Goal: Task Accomplishment & Management: Use online tool/utility

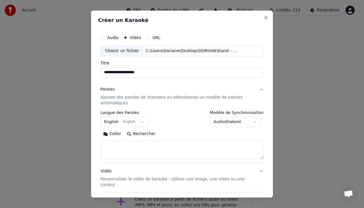
click at [125, 95] on p "Ajoutez des paroles de chansons ou sélectionnez un modèle de paroles automatiqu…" at bounding box center [177, 99] width 154 height 11
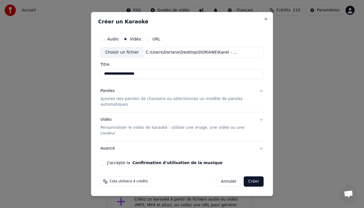
click at [120, 98] on div "Paroles Ajoutez des paroles de chansons ou sélectionnez un modèle de paroles au…" at bounding box center [177, 97] width 154 height 19
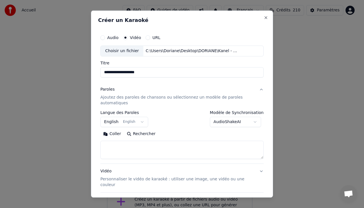
click at [134, 102] on p "Ajoutez des paroles de chansons ou sélectionnez un modèle de paroles automatiqu…" at bounding box center [177, 99] width 154 height 11
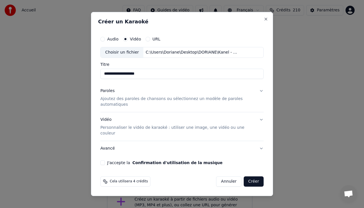
click at [134, 102] on p "Ajoutez des paroles de chansons ou sélectionnez un modèle de paroles automatiqu…" at bounding box center [177, 101] width 154 height 11
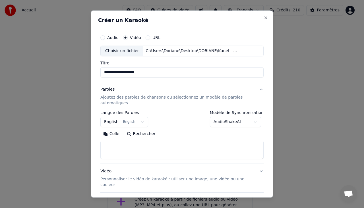
click at [110, 133] on button "Coller" at bounding box center [112, 133] width 24 height 9
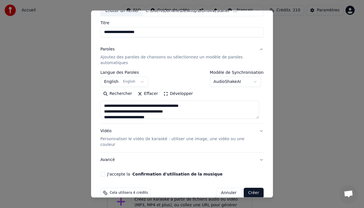
scroll to position [43, 0]
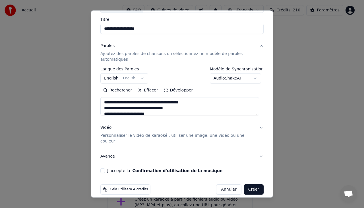
click at [113, 131] on div "Vidéo Personnaliser le vidéo de karaoké : utiliser une image, une vidéo ou une …" at bounding box center [177, 134] width 154 height 19
type textarea "**********"
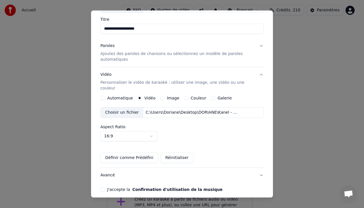
click at [131, 107] on div "Choisir un fichier" at bounding box center [122, 112] width 43 height 10
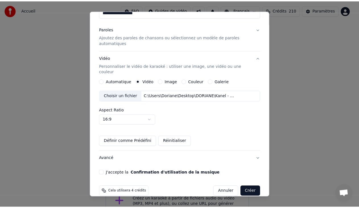
scroll to position [61, 0]
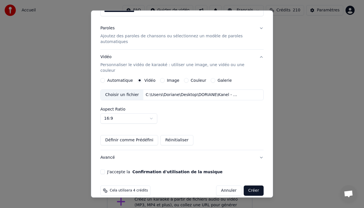
click at [103, 169] on button "J'accepte la Confirmation d'utilisation de la musique" at bounding box center [102, 171] width 5 height 5
click at [249, 185] on button "Créer" at bounding box center [254, 190] width 20 height 10
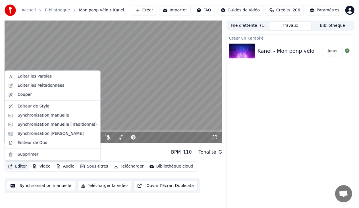
click at [21, 165] on button "Éditer" at bounding box center [17, 166] width 23 height 8
click at [59, 118] on div "Synchronisation manuelle" at bounding box center [52, 115] width 93 height 9
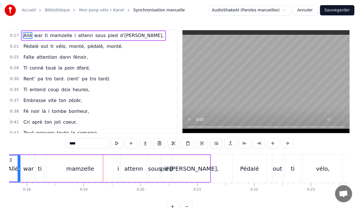
scroll to position [0, 1054]
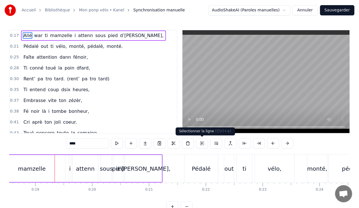
click at [203, 141] on button at bounding box center [202, 143] width 12 height 10
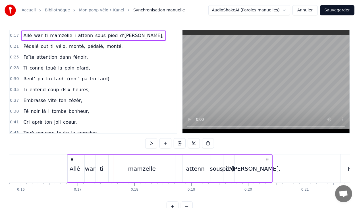
scroll to position [0, 897]
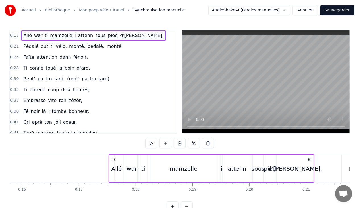
drag, startPoint x: 43, startPoint y: 157, endPoint x: 113, endPoint y: 159, distance: 70.8
click at [113, 159] on icon at bounding box center [113, 159] width 5 height 5
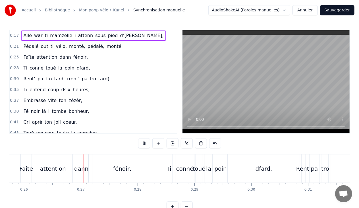
scroll to position [0, 1469]
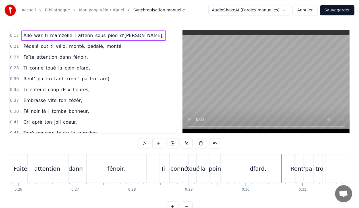
click at [103, 169] on div "fénoir," at bounding box center [117, 168] width 60 height 28
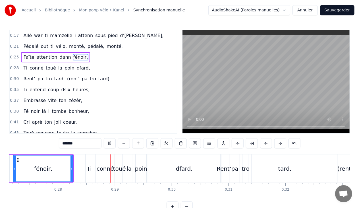
scroll to position [0, 1589]
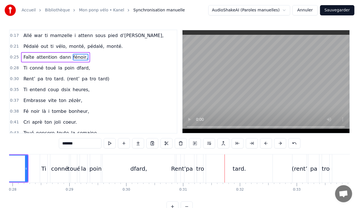
click at [138, 167] on div "dfard," at bounding box center [139, 168] width 17 height 9
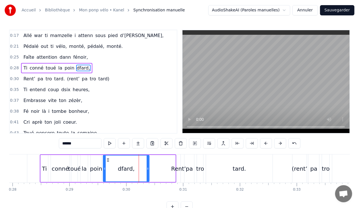
drag, startPoint x: 174, startPoint y: 175, endPoint x: 148, endPoint y: 176, distance: 25.9
click at [148, 176] on div at bounding box center [148, 168] width 2 height 26
click at [98, 78] on span "tard)" at bounding box center [104, 78] width 12 height 7
type input "*****"
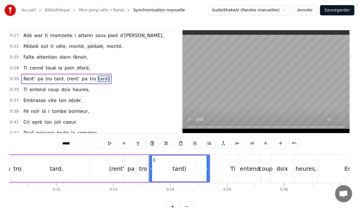
scroll to position [0, 1745]
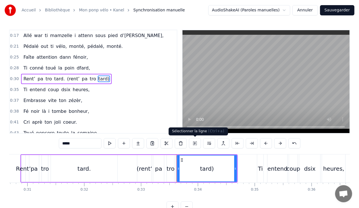
click at [196, 142] on button at bounding box center [195, 143] width 12 height 10
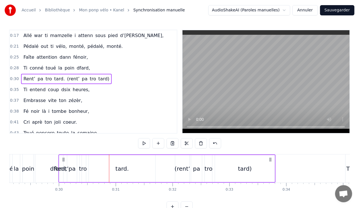
scroll to position [0, 1652]
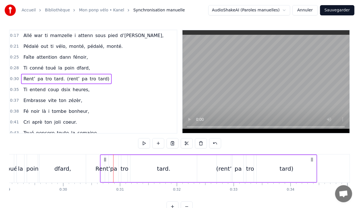
drag, startPoint x: 42, startPoint y: 158, endPoint x: 105, endPoint y: 158, distance: 62.6
click at [105, 158] on icon at bounding box center [105, 159] width 5 height 5
click at [104, 168] on div "Rent’" at bounding box center [103, 168] width 15 height 9
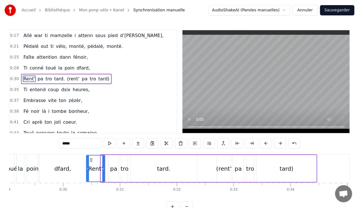
drag, startPoint x: 101, startPoint y: 168, endPoint x: 86, endPoint y: 167, distance: 14.5
click at [87, 167] on icon at bounding box center [88, 168] width 2 height 5
click at [111, 168] on div "pa" at bounding box center [113, 168] width 7 height 9
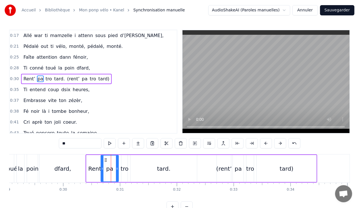
drag, startPoint x: 110, startPoint y: 167, endPoint x: 102, endPoint y: 167, distance: 8.0
click at [102, 167] on icon at bounding box center [102, 168] width 2 height 5
click at [115, 169] on icon at bounding box center [114, 168] width 2 height 5
click at [218, 169] on div "(rent’" at bounding box center [224, 168] width 16 height 9
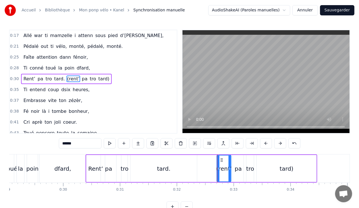
click at [253, 168] on div "tro" at bounding box center [250, 168] width 8 height 9
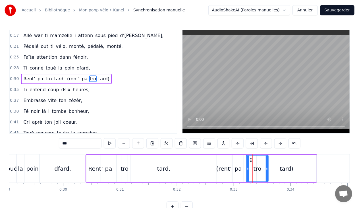
drag, startPoint x: 253, startPoint y: 168, endPoint x: 267, endPoint y: 169, distance: 14.2
click at [267, 169] on icon at bounding box center [267, 168] width 2 height 5
drag, startPoint x: 247, startPoint y: 167, endPoint x: 254, endPoint y: 167, distance: 7.7
click at [254, 167] on icon at bounding box center [255, 168] width 2 height 5
click at [240, 168] on div "pa" at bounding box center [238, 168] width 7 height 9
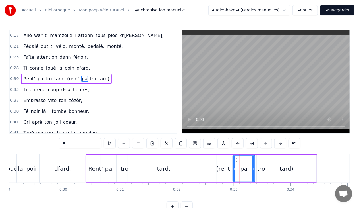
drag, startPoint x: 242, startPoint y: 167, endPoint x: 253, endPoint y: 167, distance: 11.4
click at [253, 167] on circle at bounding box center [253, 167] width 0 height 0
drag, startPoint x: 233, startPoint y: 167, endPoint x: 244, endPoint y: 167, distance: 10.2
click at [244, 167] on icon at bounding box center [245, 168] width 2 height 5
click at [229, 167] on div "(rent’" at bounding box center [224, 168] width 16 height 9
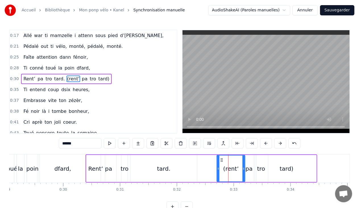
drag, startPoint x: 230, startPoint y: 167, endPoint x: 244, endPoint y: 168, distance: 13.7
click at [244, 168] on icon at bounding box center [244, 168] width 2 height 5
click at [220, 167] on div "(rent’" at bounding box center [232, 168] width 25 height 27
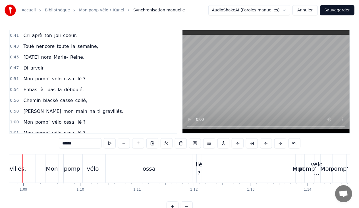
scroll to position [0, 3894]
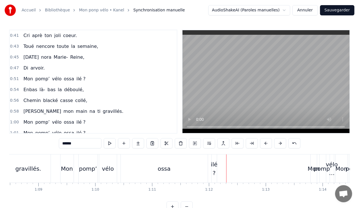
click at [168, 167] on div "ossa" at bounding box center [164, 168] width 13 height 9
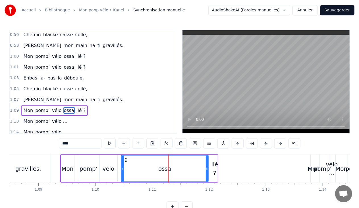
scroll to position [177, 0]
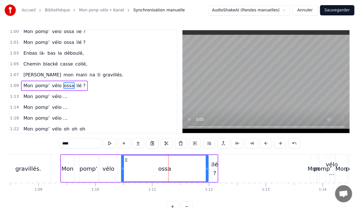
click at [87, 140] on input "****" at bounding box center [80, 143] width 43 height 10
type input "*"
click at [211, 169] on div "Mon pomp’ vélo ilé ?" at bounding box center [139, 168] width 158 height 28
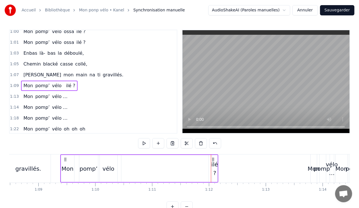
click at [214, 168] on div "ilé ?" at bounding box center [215, 168] width 7 height 17
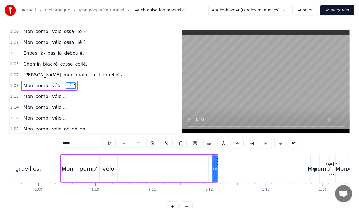
click at [82, 143] on input "*****" at bounding box center [80, 143] width 43 height 10
type input "*"
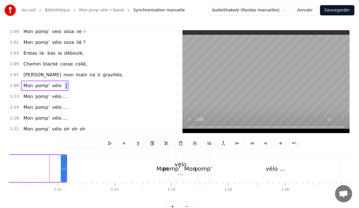
scroll to position [0, 4057]
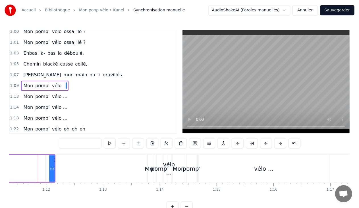
click at [53, 82] on span "vélo" at bounding box center [56, 85] width 11 height 7
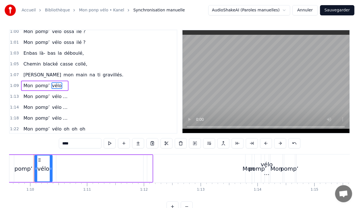
scroll to position [0, 3956]
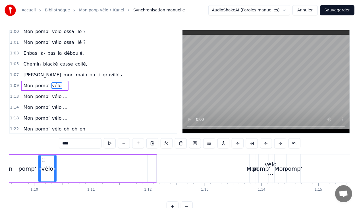
click at [84, 144] on input "****" at bounding box center [80, 143] width 43 height 10
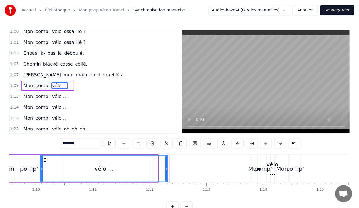
drag, startPoint x: 56, startPoint y: 169, endPoint x: 166, endPoint y: 168, distance: 110.0
click at [166, 168] on icon at bounding box center [166, 168] width 2 height 5
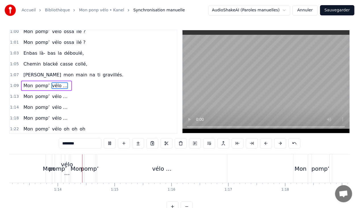
scroll to position [0, 4165]
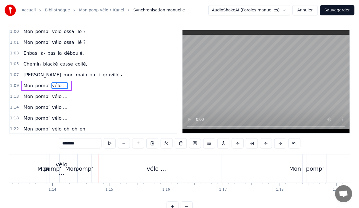
click at [153, 166] on div "vélo …" at bounding box center [156, 168] width 19 height 9
type input "******"
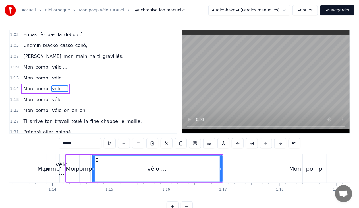
scroll to position [198, 0]
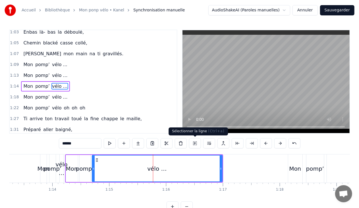
click at [195, 144] on button at bounding box center [195, 143] width 12 height 10
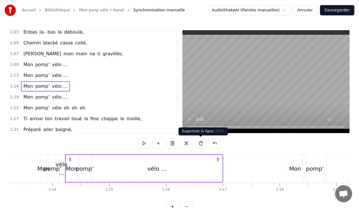
click at [201, 143] on button at bounding box center [201, 143] width 12 height 10
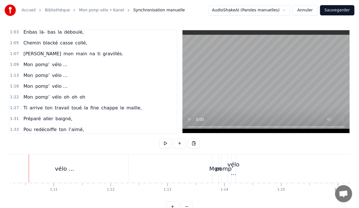
scroll to position [0, 3984]
click at [237, 164] on div "pomp’" at bounding box center [234, 168] width 18 height 9
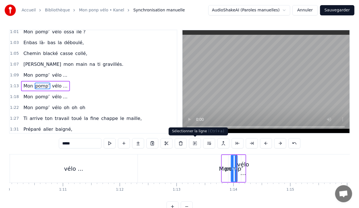
click at [197, 142] on button at bounding box center [195, 143] width 12 height 10
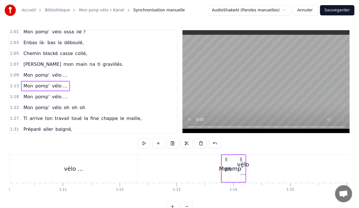
click at [243, 164] on div "vélo …" at bounding box center [243, 168] width 12 height 17
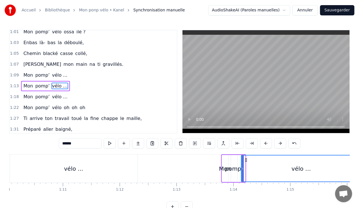
drag, startPoint x: 244, startPoint y: 167, endPoint x: 360, endPoint y: 164, distance: 116.3
click at [359, 164] on html "Accueil Bibliothèque Mon ponp vélo • Kanel Synchronisation manuelle AudioShakeA…" at bounding box center [179, 110] width 359 height 220
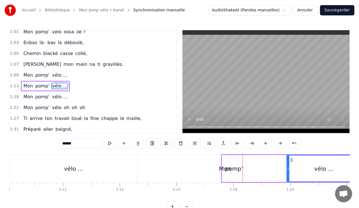
drag, startPoint x: 242, startPoint y: 168, endPoint x: 288, endPoint y: 169, distance: 45.5
click at [288, 169] on icon at bounding box center [288, 168] width 2 height 5
click at [237, 167] on div "pomp’" at bounding box center [234, 168] width 18 height 9
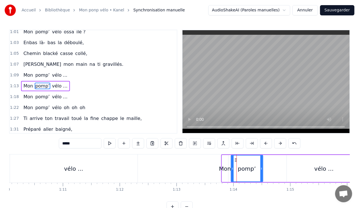
drag, startPoint x: 236, startPoint y: 167, endPoint x: 262, endPoint y: 168, distance: 25.6
click at [262, 168] on icon at bounding box center [261, 168] width 2 height 5
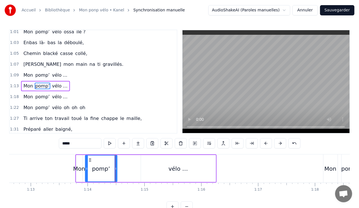
scroll to position [0, 4109]
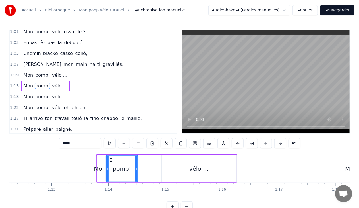
click at [236, 170] on div "vélo …" at bounding box center [199, 168] width 75 height 27
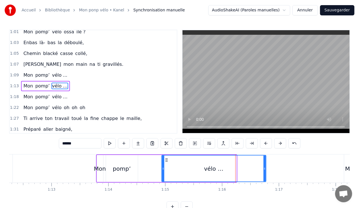
drag, startPoint x: 235, startPoint y: 168, endPoint x: 265, endPoint y: 167, distance: 29.6
click at [265, 167] on icon at bounding box center [265, 168] width 2 height 5
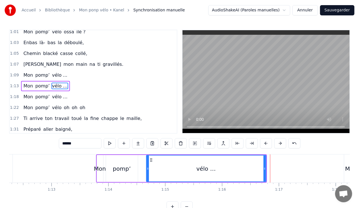
drag, startPoint x: 162, startPoint y: 168, endPoint x: 147, endPoint y: 168, distance: 15.4
click at [147, 168] on icon at bounding box center [148, 168] width 2 height 5
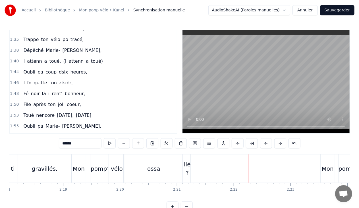
scroll to position [290, 0]
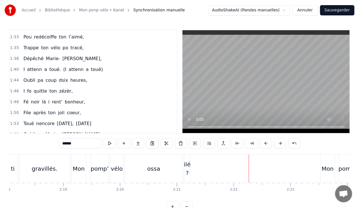
click at [165, 167] on div "ossa" at bounding box center [153, 168] width 57 height 28
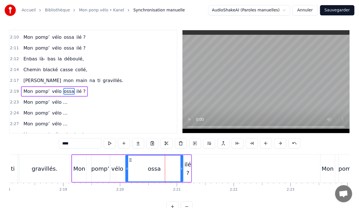
scroll to position [453, 0]
click at [80, 142] on input "****" at bounding box center [80, 143] width 43 height 10
type input "*"
click at [69, 87] on span "ilé ?" at bounding box center [71, 90] width 10 height 7
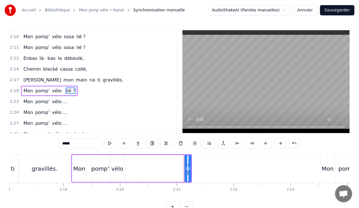
click at [77, 143] on input "*****" at bounding box center [80, 143] width 43 height 10
type input "*"
click at [56, 87] on span "vélo" at bounding box center [56, 90] width 11 height 7
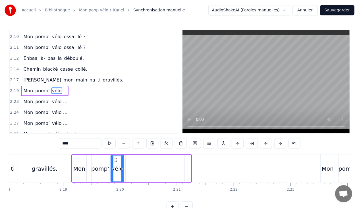
click at [77, 145] on input "****" at bounding box center [80, 143] width 43 height 10
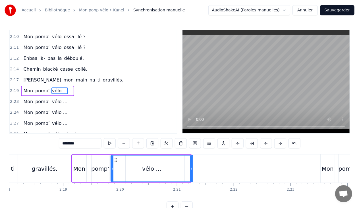
drag, startPoint x: 122, startPoint y: 168, endPoint x: 191, endPoint y: 173, distance: 69.0
click at [191, 173] on div at bounding box center [191, 168] width 2 height 26
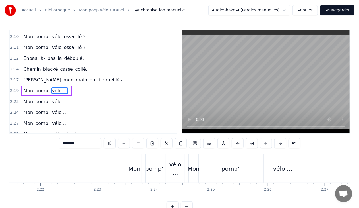
scroll to position [0, 8059]
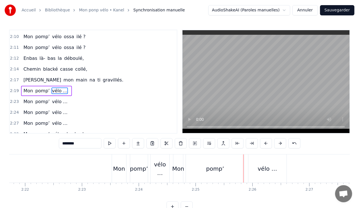
click at [216, 169] on div "pomp’" at bounding box center [215, 168] width 18 height 9
type input "*****"
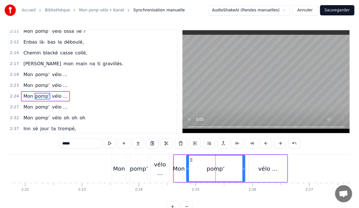
scroll to position [474, 0]
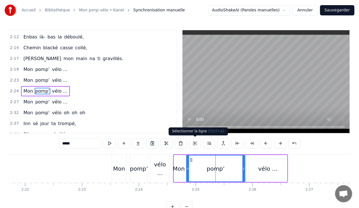
click at [194, 144] on button at bounding box center [195, 143] width 12 height 10
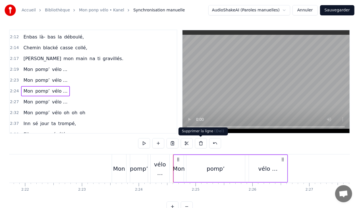
click at [199, 142] on button at bounding box center [201, 143] width 12 height 10
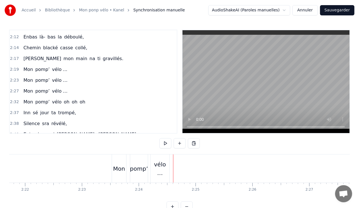
click at [162, 166] on div "vélo …" at bounding box center [160, 168] width 19 height 17
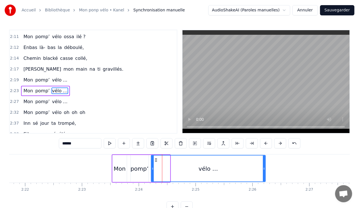
drag, startPoint x: 168, startPoint y: 167, endPoint x: 263, endPoint y: 167, distance: 95.0
click at [263, 167] on icon at bounding box center [264, 168] width 2 height 5
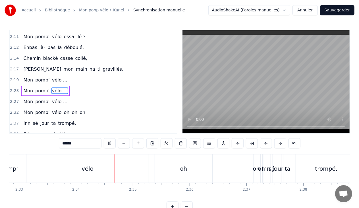
scroll to position [0, 8737]
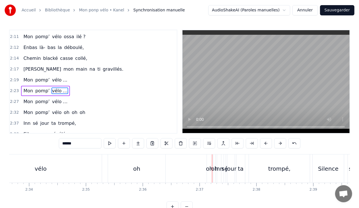
click at [207, 164] on div "oh" at bounding box center [209, 168] width 7 height 9
type input "**"
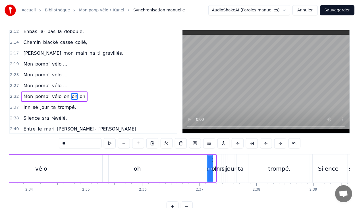
scroll to position [484, 0]
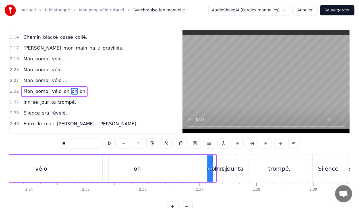
click at [117, 168] on div "oh" at bounding box center [137, 168] width 57 height 27
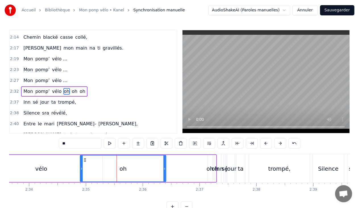
drag, startPoint x: 110, startPoint y: 167, endPoint x: 81, endPoint y: 170, distance: 28.6
click at [81, 170] on icon at bounding box center [81, 168] width 2 height 5
drag, startPoint x: 164, startPoint y: 168, endPoint x: 135, endPoint y: 167, distance: 29.3
click at [135, 167] on icon at bounding box center [135, 168] width 2 height 5
click at [207, 164] on div "oh" at bounding box center [210, 168] width 7 height 9
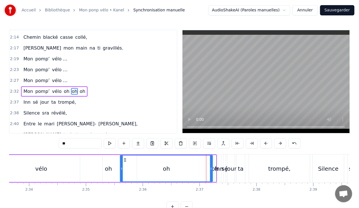
drag, startPoint x: 208, startPoint y: 167, endPoint x: 121, endPoint y: 169, distance: 87.3
click at [121, 169] on icon at bounding box center [122, 168] width 2 height 5
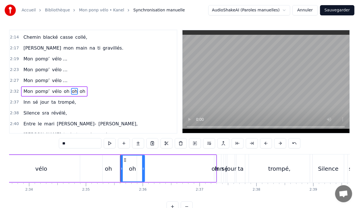
drag, startPoint x: 211, startPoint y: 168, endPoint x: 143, endPoint y: 168, distance: 68.0
click at [143, 168] on icon at bounding box center [143, 168] width 2 height 5
click at [212, 168] on div "oh" at bounding box center [215, 168] width 7 height 9
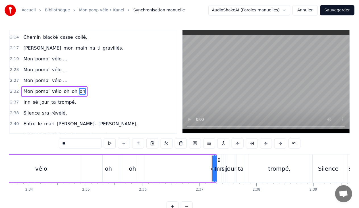
drag, startPoint x: 214, startPoint y: 168, endPoint x: 189, endPoint y: 170, distance: 24.8
click at [168, 172] on div "Mon pomp’ vélo oh oh oh" at bounding box center [72, 168] width 289 height 28
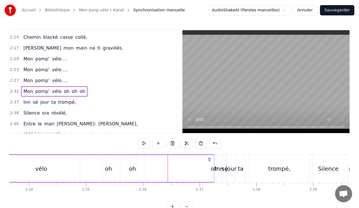
click at [211, 167] on div "Mon pomp’ vélo oh oh oh" at bounding box center [71, 168] width 287 height 28
click at [213, 168] on div "oh" at bounding box center [214, 168] width 7 height 9
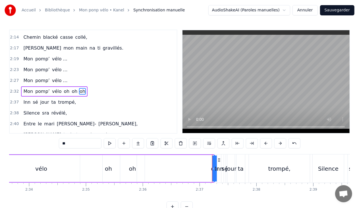
drag, startPoint x: 214, startPoint y: 168, endPoint x: 198, endPoint y: 166, distance: 15.5
click at [167, 169] on div "Mon pomp’ vélo oh oh oh" at bounding box center [71, 168] width 287 height 28
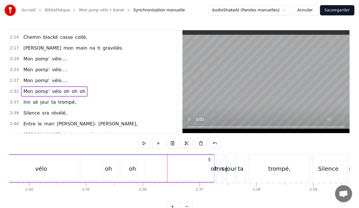
click at [213, 167] on div "oh" at bounding box center [214, 168] width 7 height 9
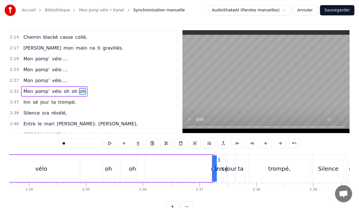
drag, startPoint x: 214, startPoint y: 168, endPoint x: 206, endPoint y: 168, distance: 8.0
click at [206, 168] on div "Mon pomp’ vélo oh oh oh" at bounding box center [71, 168] width 287 height 28
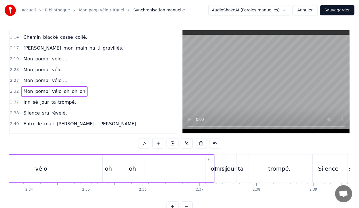
click at [213, 168] on div "oh" at bounding box center [214, 168] width 7 height 9
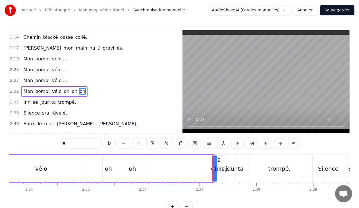
drag, startPoint x: 214, startPoint y: 169, endPoint x: 207, endPoint y: 170, distance: 6.9
click at [207, 170] on div "Mon pomp’ vélo oh oh oh" at bounding box center [71, 168] width 287 height 28
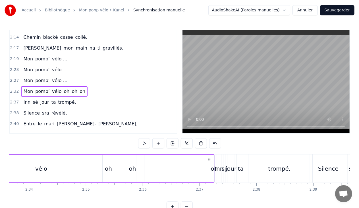
click at [212, 169] on div "oh" at bounding box center [214, 168] width 7 height 9
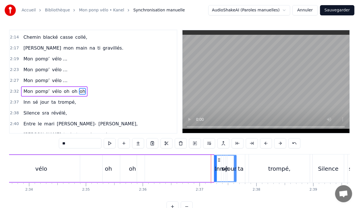
drag, startPoint x: 214, startPoint y: 167, endPoint x: 237, endPoint y: 171, distance: 23.0
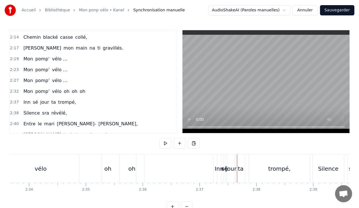
click at [223, 168] on div "sé" at bounding box center [225, 168] width 7 height 9
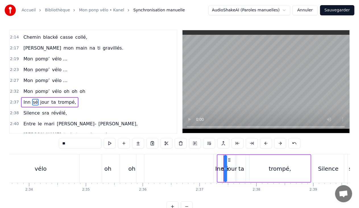
scroll to position [495, 0]
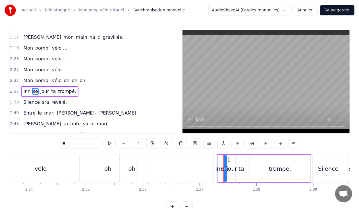
click at [79, 77] on span "oh" at bounding box center [82, 80] width 7 height 7
type input "**"
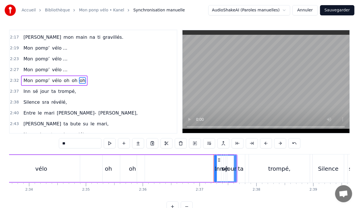
scroll to position [484, 0]
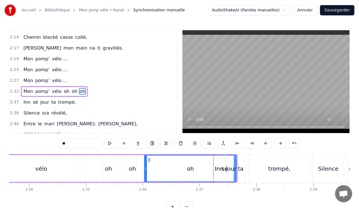
drag, startPoint x: 215, startPoint y: 174, endPoint x: 145, endPoint y: 169, distance: 70.2
click at [145, 169] on div at bounding box center [146, 168] width 2 height 26
click at [234, 172] on div "Inn sé jour ta trompé," at bounding box center [264, 168] width 94 height 28
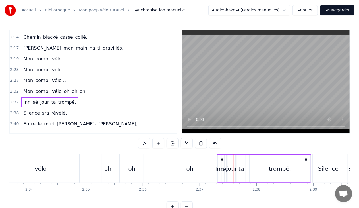
click at [189, 170] on div "oh" at bounding box center [190, 168] width 7 height 9
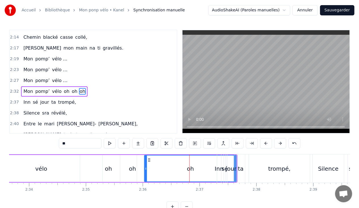
drag, startPoint x: 235, startPoint y: 175, endPoint x: 229, endPoint y: 176, distance: 6.8
click at [229, 176] on div "Inn sé jour ta trompé," at bounding box center [264, 168] width 94 height 28
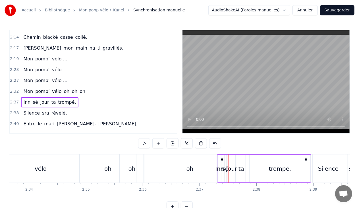
click at [168, 169] on div "oh" at bounding box center [190, 168] width 92 height 28
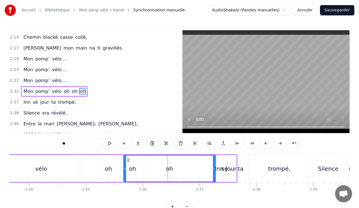
drag, startPoint x: 148, startPoint y: 159, endPoint x: 127, endPoint y: 160, distance: 20.8
click at [127, 160] on icon at bounding box center [128, 160] width 5 height 5
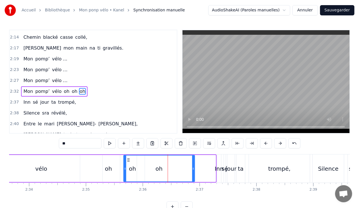
drag, startPoint x: 214, startPoint y: 169, endPoint x: 193, endPoint y: 168, distance: 21.0
click at [193, 168] on icon at bounding box center [193, 168] width 2 height 5
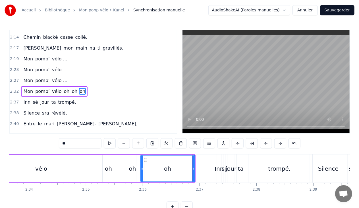
drag, startPoint x: 125, startPoint y: 168, endPoint x: 142, endPoint y: 168, distance: 17.1
click at [142, 168] on icon at bounding box center [142, 168] width 2 height 5
drag, startPoint x: 194, startPoint y: 168, endPoint x: 178, endPoint y: 168, distance: 15.9
click at [178, 168] on icon at bounding box center [177, 168] width 2 height 5
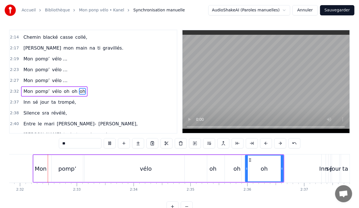
scroll to position [0, 8625]
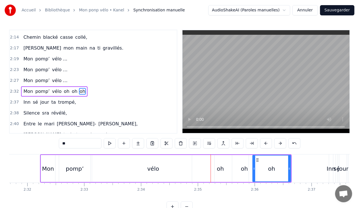
click at [218, 169] on div "oh" at bounding box center [220, 168] width 7 height 9
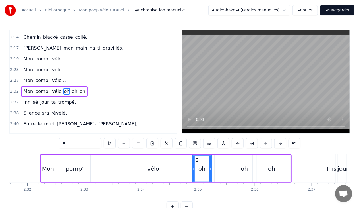
drag, startPoint x: 247, startPoint y: 168, endPoint x: 210, endPoint y: 169, distance: 36.4
click at [210, 169] on icon at bounding box center [210, 168] width 2 height 5
click at [239, 169] on div "oh" at bounding box center [244, 168] width 24 height 27
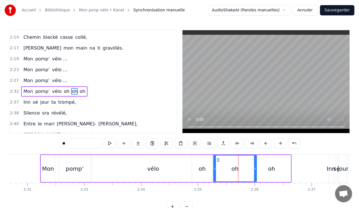
drag, startPoint x: 233, startPoint y: 167, endPoint x: 214, endPoint y: 169, distance: 19.1
click at [214, 169] on icon at bounding box center [215, 168] width 2 height 5
drag, startPoint x: 255, startPoint y: 168, endPoint x: 233, endPoint y: 169, distance: 21.6
click at [233, 169] on icon at bounding box center [234, 168] width 2 height 5
click at [261, 166] on div "oh" at bounding box center [272, 168] width 38 height 27
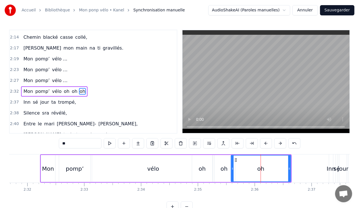
drag, startPoint x: 254, startPoint y: 167, endPoint x: 232, endPoint y: 169, distance: 21.7
click at [232, 169] on icon at bounding box center [232, 168] width 2 height 5
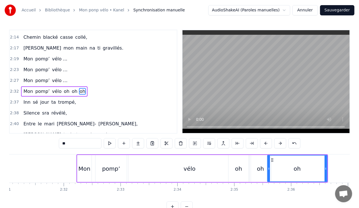
scroll to position [0, 8610]
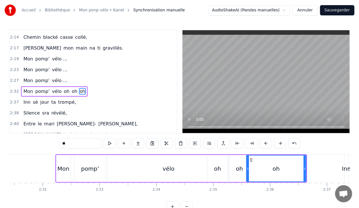
click at [219, 166] on div "oh" at bounding box center [217, 168] width 7 height 9
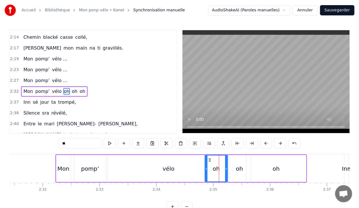
click at [206, 168] on circle at bounding box center [206, 168] width 0 height 0
drag, startPoint x: 226, startPoint y: 168, endPoint x: 217, endPoint y: 168, distance: 8.5
click at [217, 168] on icon at bounding box center [217, 168] width 2 height 5
click at [236, 167] on div "oh" at bounding box center [240, 168] width 22 height 27
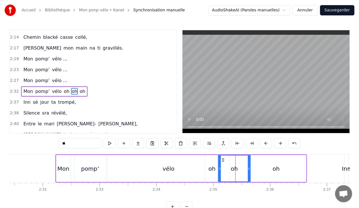
drag, startPoint x: 230, startPoint y: 167, endPoint x: 219, endPoint y: 169, distance: 10.7
click at [219, 169] on icon at bounding box center [220, 168] width 2 height 5
drag, startPoint x: 249, startPoint y: 168, endPoint x: 233, endPoint y: 168, distance: 15.9
click at [233, 168] on icon at bounding box center [232, 168] width 2 height 5
click at [248, 168] on div "oh" at bounding box center [277, 168] width 60 height 27
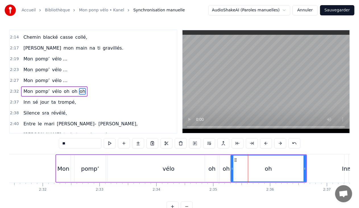
drag, startPoint x: 247, startPoint y: 168, endPoint x: 231, endPoint y: 169, distance: 15.7
click at [231, 169] on icon at bounding box center [232, 168] width 2 height 5
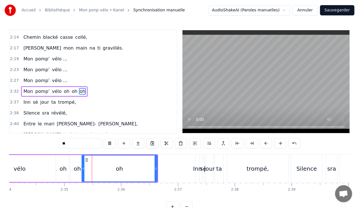
scroll to position [0, 8775]
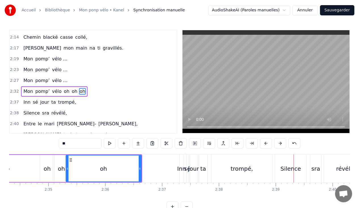
click at [184, 171] on div "Inn" at bounding box center [181, 168] width 9 height 9
type input "***"
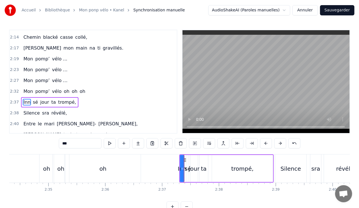
scroll to position [495, 0]
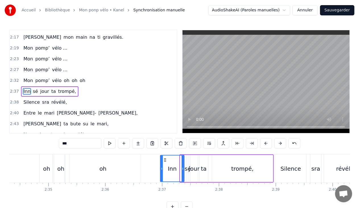
drag, startPoint x: 181, startPoint y: 168, endPoint x: 161, endPoint y: 169, distance: 19.9
click at [161, 169] on icon at bounding box center [162, 168] width 2 height 5
drag, startPoint x: 183, startPoint y: 167, endPoint x: 179, endPoint y: 167, distance: 3.7
click at [179, 167] on icon at bounding box center [179, 168] width 2 height 5
click at [185, 168] on div "Inn sé jour ta trompé," at bounding box center [217, 168] width 114 height 28
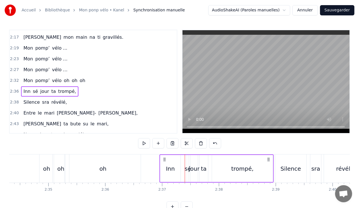
click at [188, 168] on div "sé" at bounding box center [188, 168] width 7 height 9
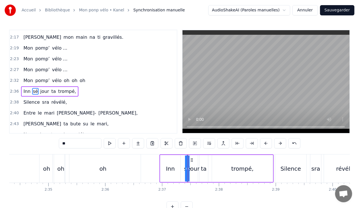
drag, startPoint x: 187, startPoint y: 168, endPoint x: 180, endPoint y: 169, distance: 7.7
click at [180, 169] on div "Inn sé jour ta trompé," at bounding box center [217, 168] width 114 height 28
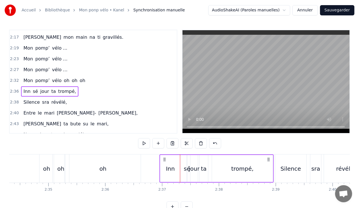
click at [185, 168] on div "sé" at bounding box center [187, 168] width 7 height 9
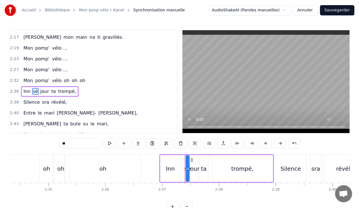
click at [188, 168] on icon at bounding box center [187, 168] width 2 height 5
drag, startPoint x: 188, startPoint y: 168, endPoint x: 199, endPoint y: 169, distance: 11.4
click at [199, 169] on icon at bounding box center [198, 168] width 2 height 5
drag, startPoint x: 188, startPoint y: 168, endPoint x: 176, endPoint y: 169, distance: 12.3
click at [176, 169] on icon at bounding box center [176, 168] width 2 height 5
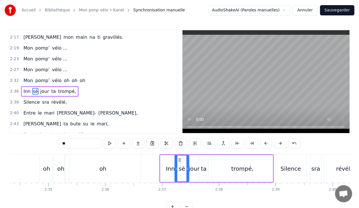
drag, startPoint x: 198, startPoint y: 168, endPoint x: 187, endPoint y: 168, distance: 10.5
click at [187, 168] on icon at bounding box center [188, 168] width 2 height 5
click at [198, 167] on div "jour" at bounding box center [194, 168] width 11 height 9
drag, startPoint x: 190, startPoint y: 167, endPoint x: 188, endPoint y: 168, distance: 2.9
click at [188, 168] on icon at bounding box center [189, 168] width 2 height 5
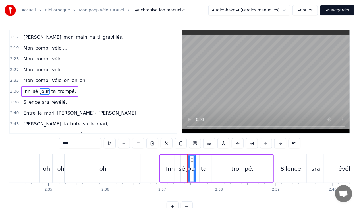
click at [196, 167] on icon at bounding box center [195, 168] width 2 height 5
click at [201, 168] on div "ta" at bounding box center [204, 168] width 6 height 9
click at [199, 167] on icon at bounding box center [199, 168] width 2 height 5
click at [205, 168] on icon at bounding box center [205, 168] width 2 height 5
click at [238, 167] on div "trompé," at bounding box center [242, 168] width 22 height 9
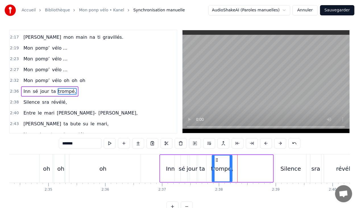
drag, startPoint x: 272, startPoint y: 169, endPoint x: 231, endPoint y: 169, distance: 40.4
click at [231, 169] on icon at bounding box center [231, 168] width 2 height 5
click at [102, 165] on div "oh" at bounding box center [103, 168] width 7 height 9
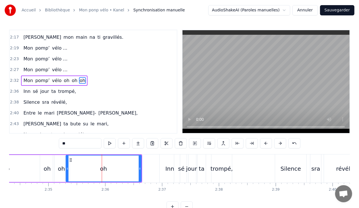
scroll to position [484, 0]
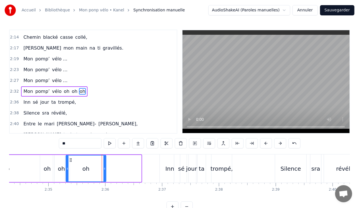
drag, startPoint x: 140, startPoint y: 168, endPoint x: 105, endPoint y: 166, distance: 35.0
click at [105, 166] on icon at bounding box center [104, 168] width 2 height 5
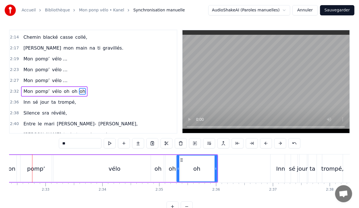
scroll to position [0, 8659]
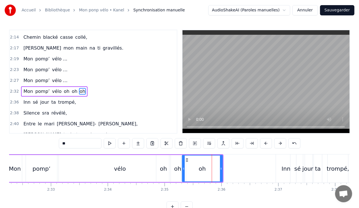
click at [117, 168] on div "vélo" at bounding box center [120, 168] width 12 height 9
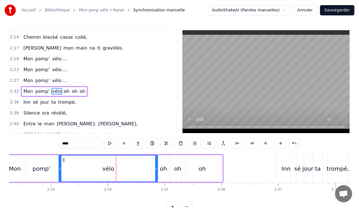
drag, startPoint x: 180, startPoint y: 168, endPoint x: 156, endPoint y: 167, distance: 23.3
click at [156, 167] on icon at bounding box center [156, 168] width 2 height 5
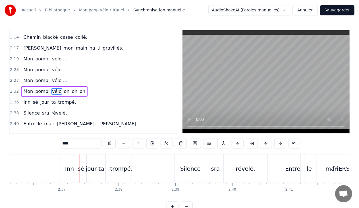
scroll to position [0, 8885]
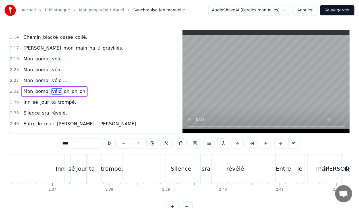
click at [120, 167] on div "trompé," at bounding box center [112, 168] width 22 height 9
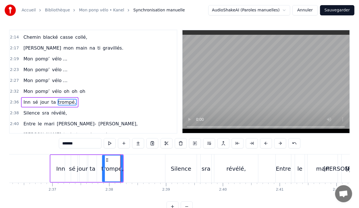
scroll to position [495, 0]
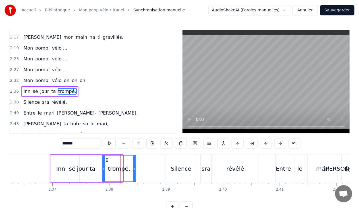
drag, startPoint x: 122, startPoint y: 168, endPoint x: 134, endPoint y: 170, distance: 12.3
click at [134, 170] on icon at bounding box center [134, 168] width 2 height 5
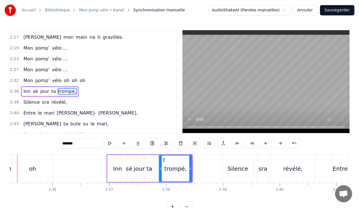
scroll to position [0, 8807]
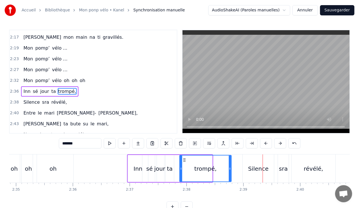
drag, startPoint x: 210, startPoint y: 168, endPoint x: 229, endPoint y: 169, distance: 19.1
click at [229, 169] on icon at bounding box center [230, 168] width 2 height 5
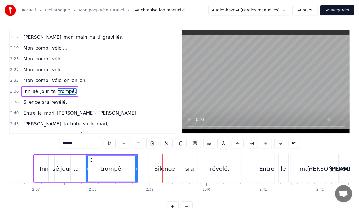
scroll to position [0, 8880]
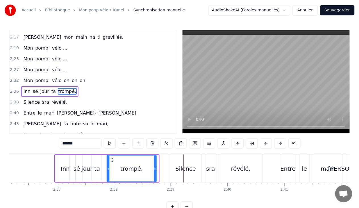
click at [155, 168] on icon at bounding box center [155, 168] width 2 height 5
click at [188, 167] on div "Silence" at bounding box center [185, 168] width 20 height 9
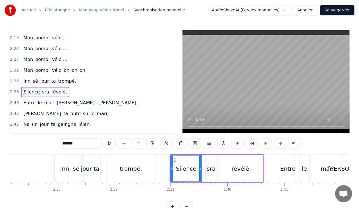
scroll to position [506, 0]
click at [80, 146] on input "*******" at bounding box center [80, 143] width 43 height 10
click at [209, 169] on div "sra" at bounding box center [211, 168] width 9 height 9
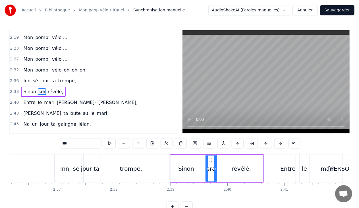
click at [72, 144] on input "***" at bounding box center [80, 143] width 43 height 10
type input "*"
click at [237, 170] on div "révélé," at bounding box center [241, 168] width 19 height 9
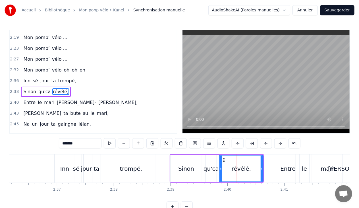
click at [91, 142] on input "*******" at bounding box center [80, 143] width 43 height 10
type input "*"
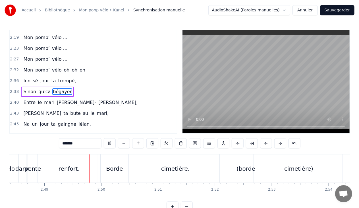
scroll to position [0, 9589]
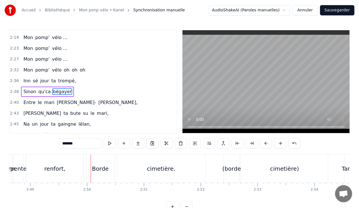
click at [62, 165] on div "renfort," at bounding box center [54, 168] width 21 height 9
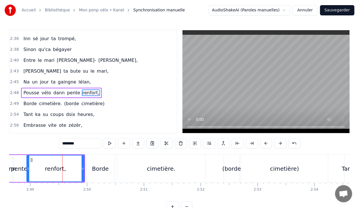
scroll to position [548, 0]
click at [82, 145] on input "********" at bounding box center [80, 143] width 43 height 10
type input "*"
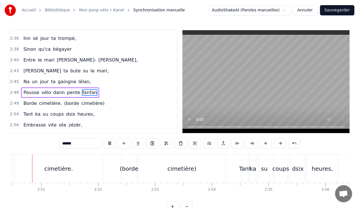
scroll to position [0, 9686]
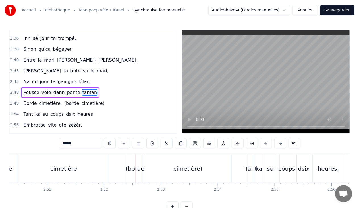
click at [136, 168] on div "(borde" at bounding box center [135, 168] width 19 height 9
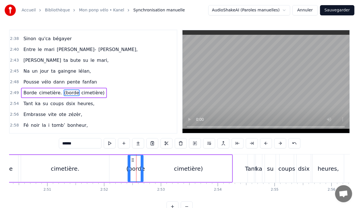
scroll to position [559, 0]
click at [78, 143] on input "******" at bounding box center [80, 143] width 43 height 10
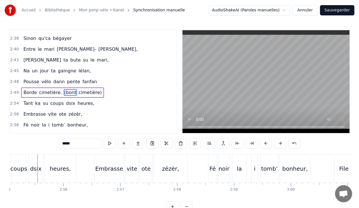
scroll to position [0, 9954]
click at [224, 164] on div "noir" at bounding box center [224, 168] width 11 height 9
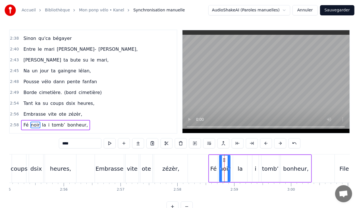
scroll to position [591, 0]
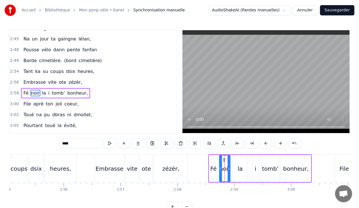
click at [75, 144] on input "****" at bounding box center [80, 143] width 43 height 10
type input "*"
click at [240, 171] on div "la" at bounding box center [240, 168] width 5 height 9
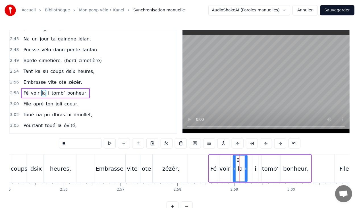
click at [65, 143] on input "**" at bounding box center [80, 143] width 43 height 10
click at [253, 170] on div "i" at bounding box center [255, 168] width 6 height 27
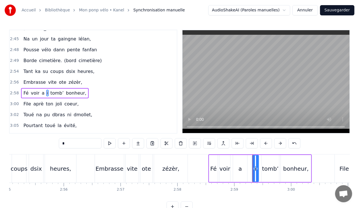
click at [63, 144] on input "*" at bounding box center [80, 143] width 43 height 10
click at [52, 90] on span "tomb’" at bounding box center [58, 93] width 15 height 7
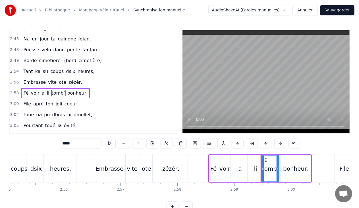
click at [80, 144] on input "*****" at bounding box center [80, 143] width 43 height 10
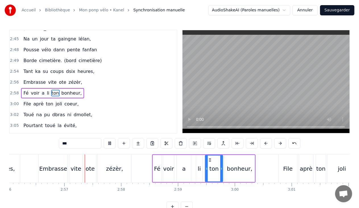
scroll to position [0, 10016]
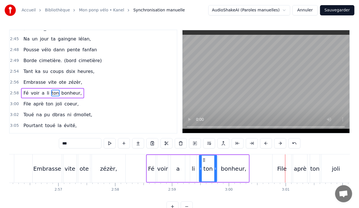
click at [81, 171] on div "ote" at bounding box center [84, 168] width 9 height 9
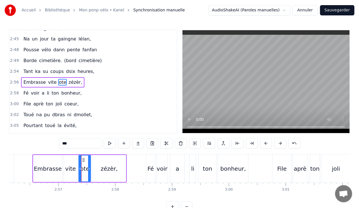
scroll to position [580, 0]
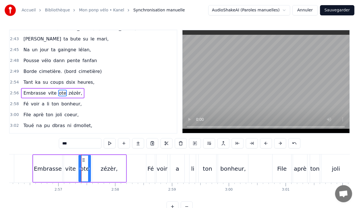
click at [73, 145] on input "***" at bounding box center [80, 143] width 43 height 10
type input "*"
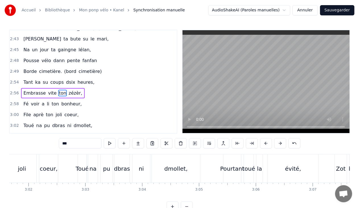
scroll to position [0, 10344]
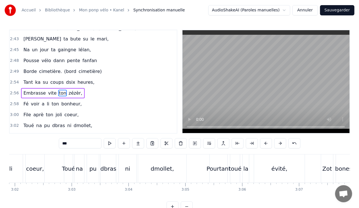
click at [342, 167] on div "bones" at bounding box center [343, 168] width 17 height 9
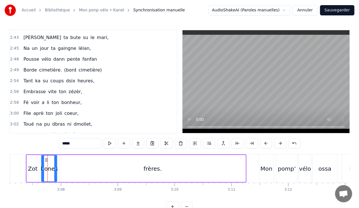
scroll to position [0, 10649]
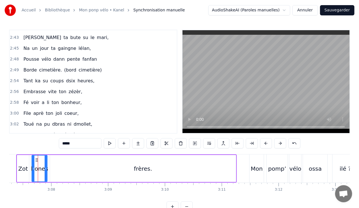
click at [80, 142] on input "*****" at bounding box center [80, 143] width 43 height 10
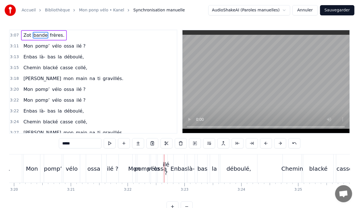
scroll to position [693, 0]
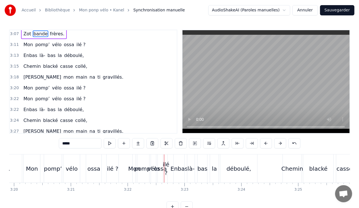
click at [169, 162] on div "ilé ?" at bounding box center [166, 168] width 7 height 17
type input "*****"
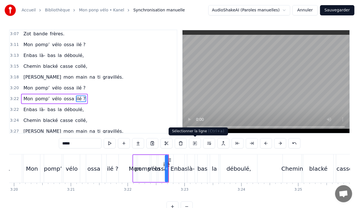
click at [195, 142] on button at bounding box center [195, 143] width 12 height 10
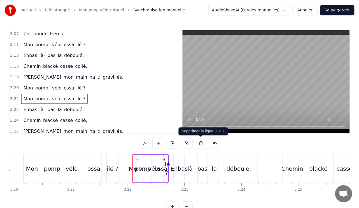
click at [200, 142] on button at bounding box center [201, 143] width 12 height 10
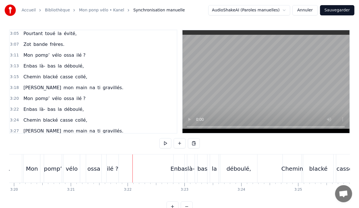
click at [192, 167] on div "là-" at bounding box center [191, 168] width 7 height 9
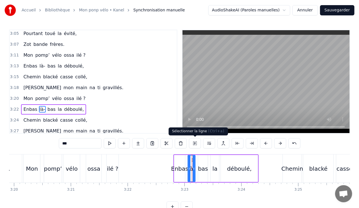
click at [192, 141] on button at bounding box center [195, 143] width 12 height 10
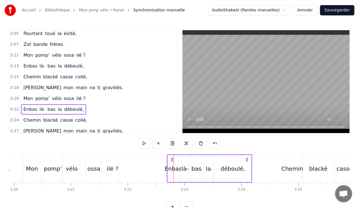
drag, startPoint x: 178, startPoint y: 158, endPoint x: 172, endPoint y: 158, distance: 6.5
click at [172, 158] on icon at bounding box center [172, 159] width 5 height 5
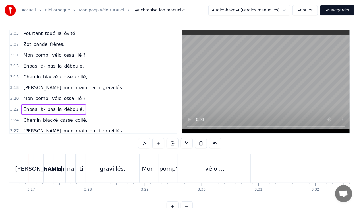
scroll to position [0, 11740]
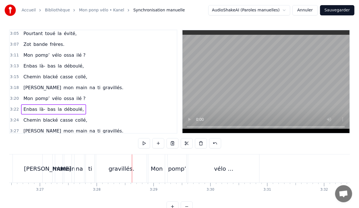
click at [119, 167] on div "gravillés." at bounding box center [122, 168] width 26 height 9
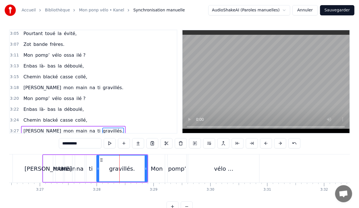
scroll to position [13, 0]
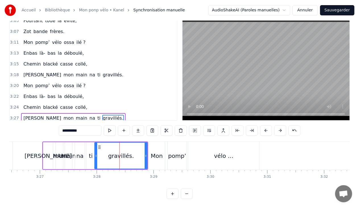
click at [96, 155] on circle at bounding box center [96, 155] width 0 height 0
drag, startPoint x: 146, startPoint y: 154, endPoint x: 134, endPoint y: 155, distance: 12.6
click at [134, 155] on icon at bounding box center [133, 155] width 2 height 5
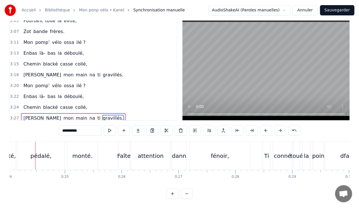
scroll to position [0, 1364]
click at [267, 154] on div "Ti" at bounding box center [269, 155] width 5 height 9
type input "**"
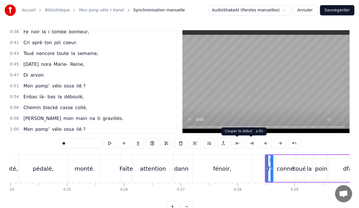
scroll to position [0, 0]
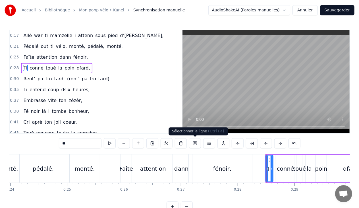
click at [194, 141] on button at bounding box center [195, 143] width 12 height 10
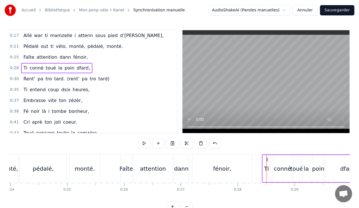
click at [267, 159] on icon at bounding box center [267, 159] width 5 height 5
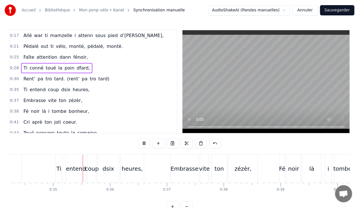
scroll to position [0, 1948]
click at [290, 169] on div "noir" at bounding box center [292, 168] width 11 height 9
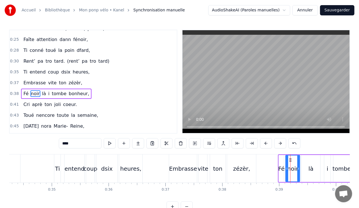
scroll to position [28, 0]
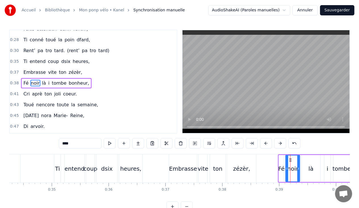
click at [75, 143] on input "****" at bounding box center [80, 143] width 43 height 10
type input "*"
click at [311, 172] on div "là" at bounding box center [310, 168] width 5 height 9
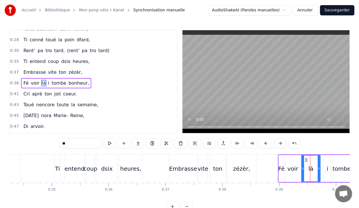
click at [69, 144] on input "**" at bounding box center [80, 143] width 43 height 10
type input "*"
click at [324, 171] on div "i" at bounding box center [327, 168] width 7 height 27
type input "*"
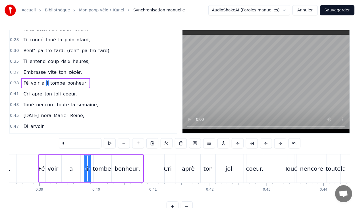
scroll to position [0, 2234]
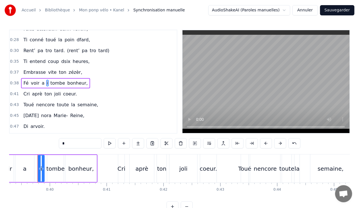
click at [84, 144] on input "*" at bounding box center [80, 143] width 43 height 10
click at [59, 170] on div "tombe" at bounding box center [55, 168] width 18 height 9
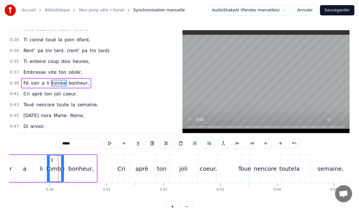
click at [82, 145] on input "*****" at bounding box center [80, 143] width 43 height 10
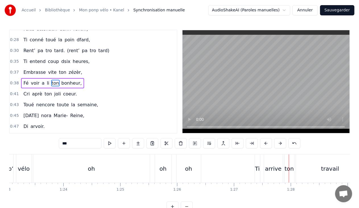
scroll to position [0, 4750]
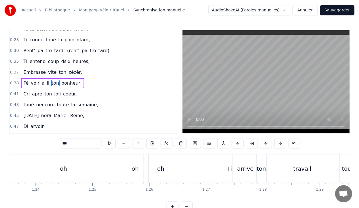
click at [135, 170] on div "oh" at bounding box center [135, 168] width 7 height 9
type input "**"
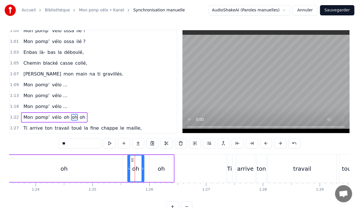
scroll to position [209, 0]
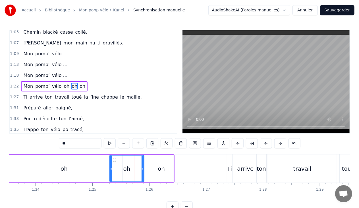
drag, startPoint x: 129, startPoint y: 168, endPoint x: 111, endPoint y: 168, distance: 17.9
click at [111, 168] on icon at bounding box center [111, 168] width 2 height 5
drag, startPoint x: 142, startPoint y: 168, endPoint x: 126, endPoint y: 167, distance: 16.2
click at [126, 167] on icon at bounding box center [127, 168] width 2 height 5
click at [153, 170] on div "oh" at bounding box center [161, 168] width 24 height 27
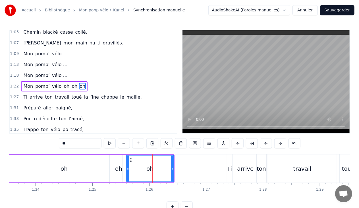
drag, startPoint x: 150, startPoint y: 168, endPoint x: 127, endPoint y: 168, distance: 22.7
click at [127, 168] on icon at bounding box center [128, 168] width 2 height 5
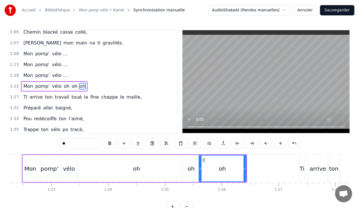
scroll to position [0, 4624]
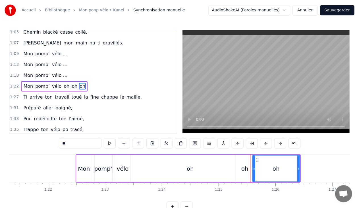
click at [189, 169] on div "oh" at bounding box center [190, 168] width 7 height 9
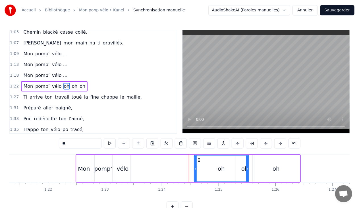
drag, startPoint x: 134, startPoint y: 168, endPoint x: 196, endPoint y: 169, distance: 62.0
click at [196, 169] on icon at bounding box center [195, 168] width 2 height 5
click at [150, 169] on div "Mon pomp’ vélo oh oh oh" at bounding box center [188, 168] width 225 height 28
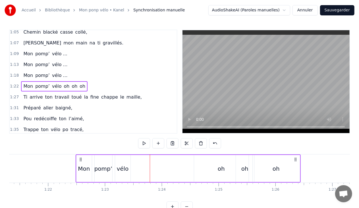
click at [130, 168] on div "vélo" at bounding box center [123, 168] width 16 height 27
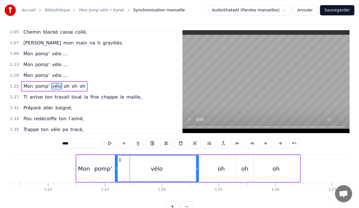
drag, startPoint x: 129, startPoint y: 168, endPoint x: 197, endPoint y: 165, distance: 68.3
click at [197, 165] on div at bounding box center [197, 168] width 2 height 26
click at [266, 168] on div "oh" at bounding box center [276, 168] width 47 height 27
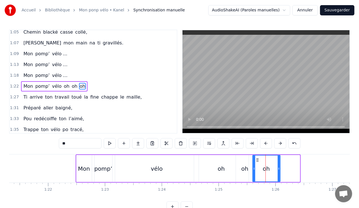
drag, startPoint x: 298, startPoint y: 167, endPoint x: 279, endPoint y: 166, distance: 19.7
click at [279, 166] on icon at bounding box center [279, 168] width 2 height 5
click at [186, 169] on div "vélo" at bounding box center [157, 168] width 84 height 27
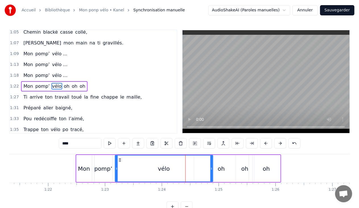
drag, startPoint x: 197, startPoint y: 168, endPoint x: 212, endPoint y: 168, distance: 14.2
click at [212, 168] on icon at bounding box center [211, 168] width 2 height 5
click at [219, 168] on div "oh" at bounding box center [221, 168] width 7 height 9
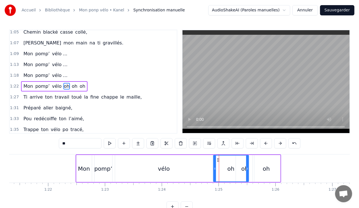
drag, startPoint x: 195, startPoint y: 167, endPoint x: 215, endPoint y: 167, distance: 19.3
click at [215, 167] on icon at bounding box center [215, 168] width 2 height 5
drag, startPoint x: 247, startPoint y: 168, endPoint x: 235, endPoint y: 169, distance: 12.5
click at [235, 169] on icon at bounding box center [234, 168] width 2 height 5
click at [243, 168] on div "oh" at bounding box center [244, 168] width 7 height 9
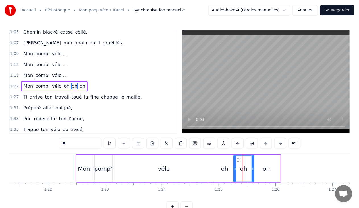
click at [234, 168] on icon at bounding box center [235, 168] width 2 height 5
drag, startPoint x: 252, startPoint y: 167, endPoint x: 249, endPoint y: 167, distance: 3.1
click at [249, 167] on circle at bounding box center [248, 167] width 0 height 0
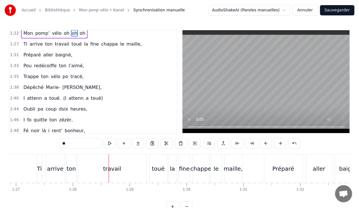
scroll to position [247, 0]
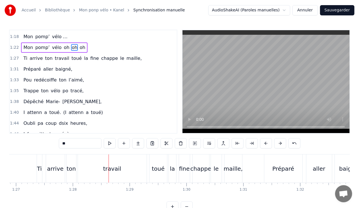
click at [103, 55] on span "chappe" at bounding box center [110, 58] width 18 height 7
type input "******"
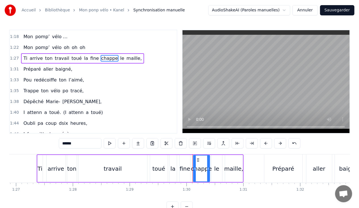
scroll to position [219, 0]
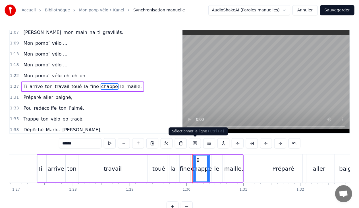
click at [195, 142] on button at bounding box center [195, 143] width 12 height 10
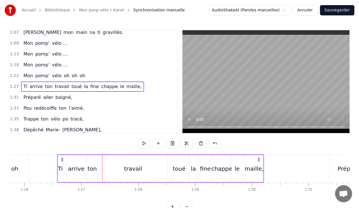
scroll to position [0, 4868]
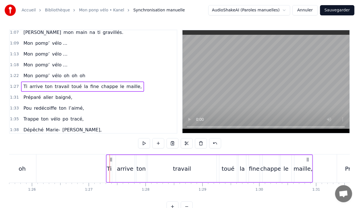
drag, startPoint x: 41, startPoint y: 158, endPoint x: 109, endPoint y: 158, distance: 68.0
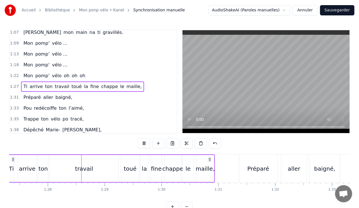
scroll to position [0, 4968]
click at [86, 165] on div "travail" at bounding box center [81, 168] width 18 height 9
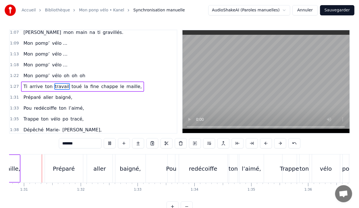
scroll to position [0, 5160]
click at [222, 106] on video at bounding box center [266, 81] width 167 height 103
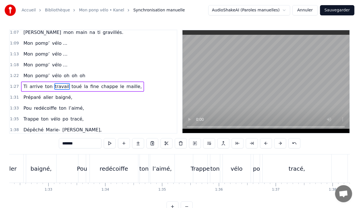
scroll to position [0, 5220]
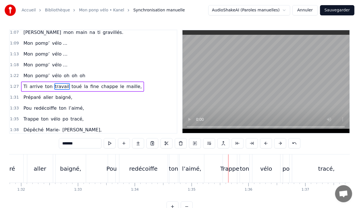
click at [147, 165] on div "redécoiffe" at bounding box center [143, 168] width 28 height 9
type input "**********"
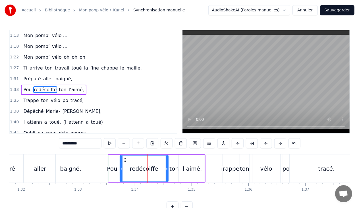
scroll to position [241, 0]
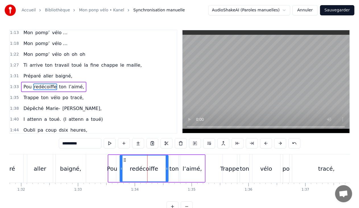
click at [117, 164] on div "Pou redécoiffe ton l’aimé," at bounding box center [157, 168] width 98 height 28
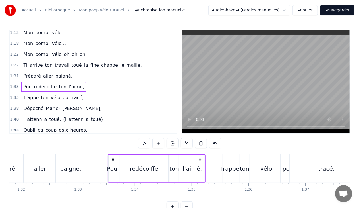
click at [114, 168] on div "Pou" at bounding box center [112, 168] width 10 height 9
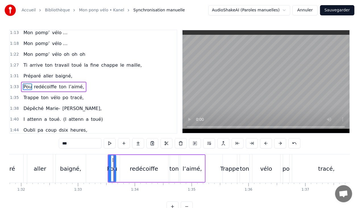
click at [65, 143] on input "***" at bounding box center [80, 143] width 43 height 10
drag, startPoint x: 115, startPoint y: 167, endPoint x: 126, endPoint y: 167, distance: 11.1
click at [126, 167] on icon at bounding box center [126, 168] width 2 height 5
click at [143, 170] on div "redécoiffe" at bounding box center [144, 168] width 28 height 9
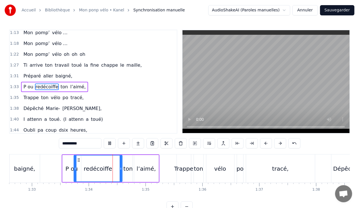
scroll to position [0, 5313]
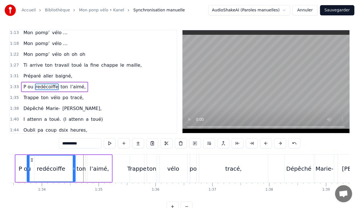
click at [24, 169] on div "P ou" at bounding box center [24, 168] width 12 height 9
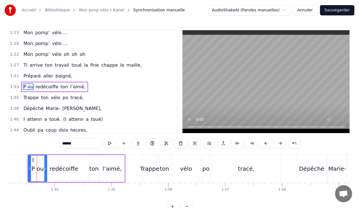
scroll to position [0, 5299]
click at [65, 142] on input "****" at bounding box center [80, 143] width 43 height 10
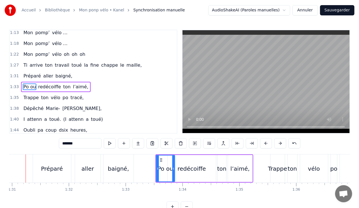
scroll to position [0, 5160]
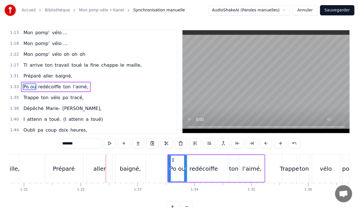
click at [67, 143] on input "*****" at bounding box center [80, 143] width 43 height 10
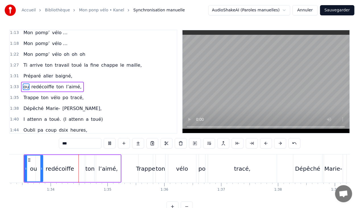
scroll to position [0, 5309]
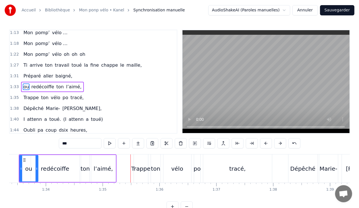
click at [59, 166] on div "redécoiffe" at bounding box center [55, 168] width 28 height 9
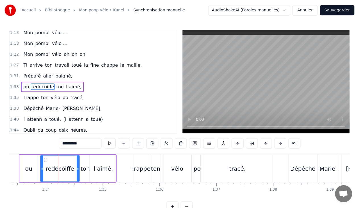
drag, startPoint x: 32, startPoint y: 167, endPoint x: 42, endPoint y: 167, distance: 9.7
click at [42, 167] on circle at bounding box center [42, 167] width 0 height 0
click at [27, 169] on div "ou" at bounding box center [28, 168] width 7 height 9
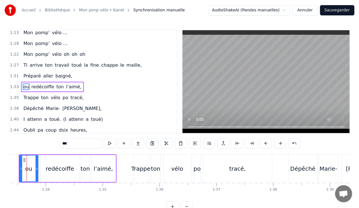
scroll to position [0, 5298]
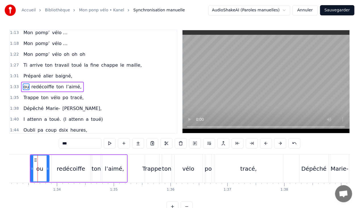
click at [74, 142] on input "**" at bounding box center [80, 143] width 43 height 10
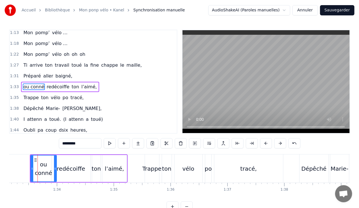
drag, startPoint x: 47, startPoint y: 167, endPoint x: 55, endPoint y: 168, distance: 7.4
click at [55, 168] on icon at bounding box center [55, 168] width 2 height 5
drag, startPoint x: 31, startPoint y: 167, endPoint x: 24, endPoint y: 167, distance: 7.4
click at [24, 167] on icon at bounding box center [25, 168] width 2 height 5
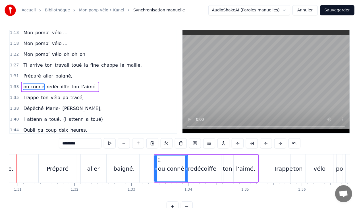
scroll to position [0, 5145]
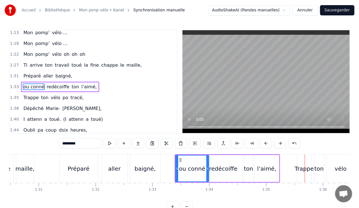
click at [219, 172] on div "redécoiffe" at bounding box center [223, 168] width 28 height 9
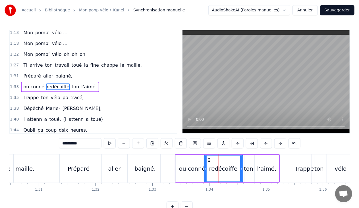
click at [71, 143] on input "**********" at bounding box center [80, 143] width 43 height 10
type input "******"
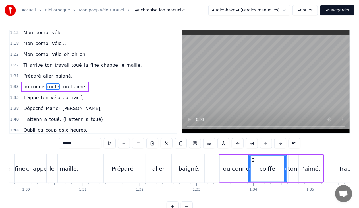
scroll to position [0, 5100]
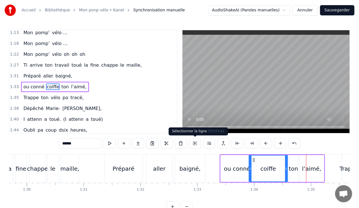
click at [197, 142] on button at bounding box center [195, 143] width 12 height 10
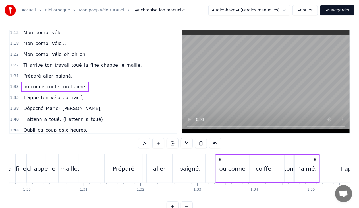
drag, startPoint x: 225, startPoint y: 158, endPoint x: 220, endPoint y: 158, distance: 4.8
click at [220, 158] on icon at bounding box center [220, 159] width 5 height 5
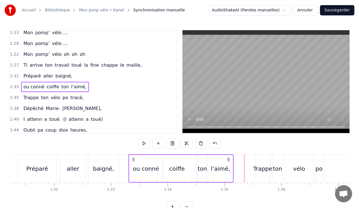
scroll to position [0, 5207]
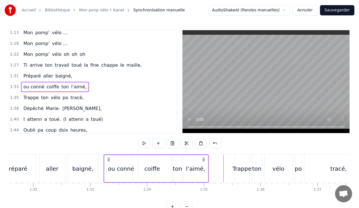
drag, startPoint x: 112, startPoint y: 159, endPoint x: 108, endPoint y: 159, distance: 4.3
click at [108, 159] on circle at bounding box center [108, 159] width 0 height 0
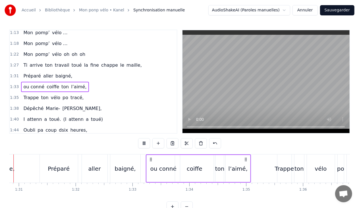
scroll to position [0, 5130]
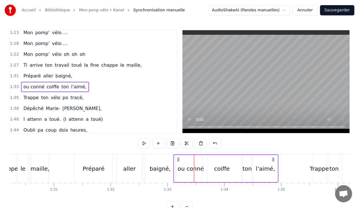
drag, startPoint x: 186, startPoint y: 158, endPoint x: 179, endPoint y: 159, distance: 7.5
click at [179, 159] on icon at bounding box center [178, 159] width 5 height 5
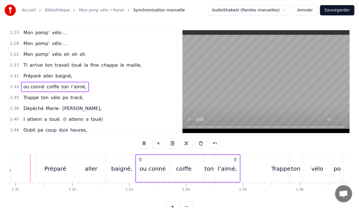
scroll to position [0, 5160]
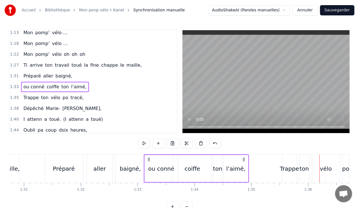
click at [165, 164] on div "ou conné" at bounding box center [161, 168] width 26 height 9
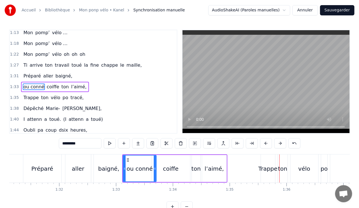
scroll to position [0, 5174]
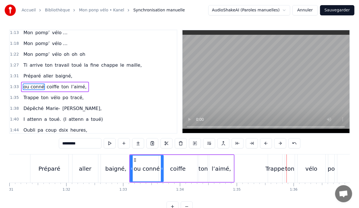
click at [201, 167] on div "ton" at bounding box center [203, 168] width 9 height 9
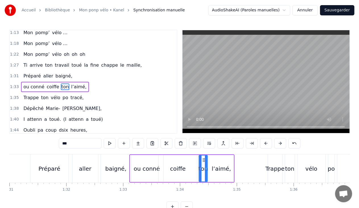
click at [73, 145] on input "***" at bounding box center [80, 143] width 43 height 10
type input "*"
click at [222, 167] on div "l’aimé," at bounding box center [221, 168] width 19 height 9
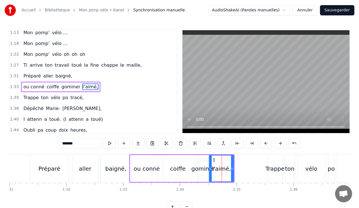
click at [79, 144] on input "*******" at bounding box center [80, 143] width 43 height 10
type input "*"
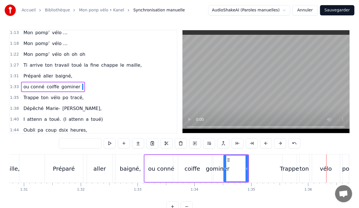
scroll to position [0, 5153]
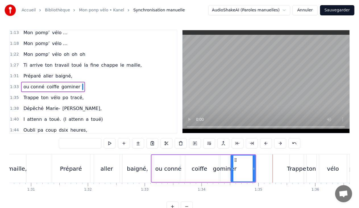
click at [193, 158] on div "coiffe" at bounding box center [199, 168] width 39 height 27
type input "******"
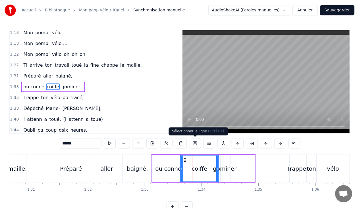
click at [198, 139] on button at bounding box center [195, 143] width 12 height 10
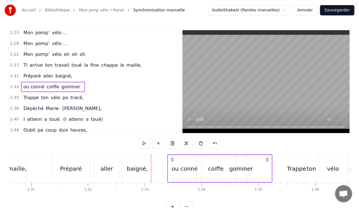
drag, startPoint x: 250, startPoint y: 159, endPoint x: 267, endPoint y: 158, distance: 16.3
click at [267, 158] on icon at bounding box center [267, 159] width 5 height 5
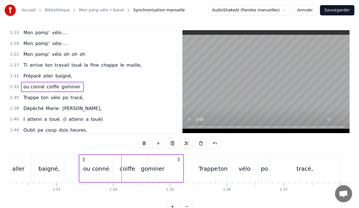
scroll to position [0, 5295]
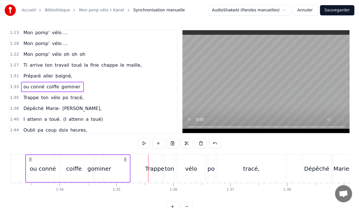
click at [49, 167] on div "ou conné" at bounding box center [43, 168] width 26 height 9
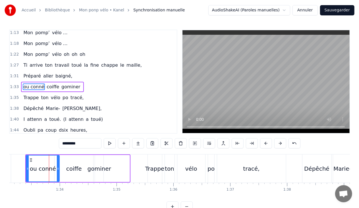
click at [96, 83] on div "1:33 ou conné coiffe gominer" at bounding box center [93, 86] width 167 height 11
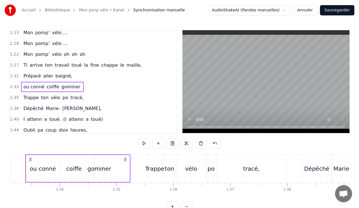
scroll to position [0, 5282]
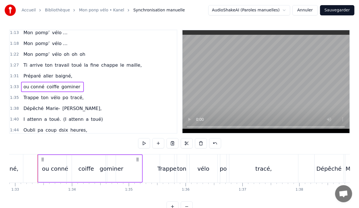
click at [40, 83] on span "ou conné" at bounding box center [34, 86] width 22 height 7
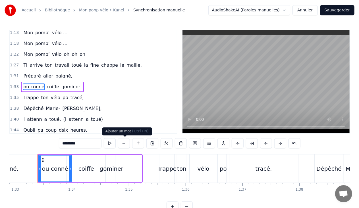
click at [125, 143] on button at bounding box center [124, 143] width 12 height 10
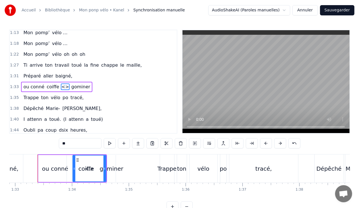
click at [87, 142] on input "**" at bounding box center [80, 143] width 43 height 10
type input "*"
click at [24, 83] on span "ou conné" at bounding box center [34, 86] width 22 height 7
type input "********"
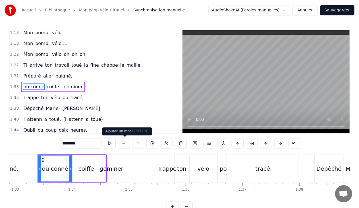
click at [122, 143] on button at bounding box center [124, 143] width 12 height 10
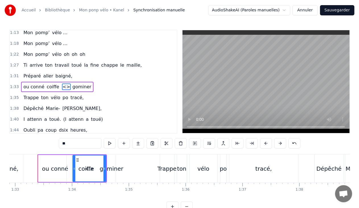
click at [63, 169] on div "ou conné" at bounding box center [55, 168] width 26 height 9
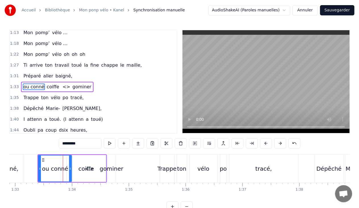
click at [90, 143] on input "********" at bounding box center [80, 143] width 43 height 10
click at [89, 167] on div "<>" at bounding box center [90, 168] width 10 height 9
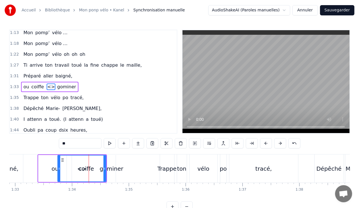
drag, startPoint x: 74, startPoint y: 168, endPoint x: 59, endPoint y: 169, distance: 15.1
click at [59, 169] on icon at bounding box center [59, 168] width 2 height 5
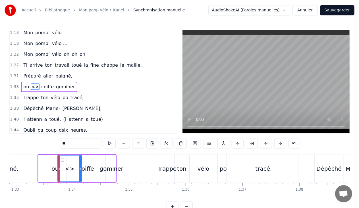
drag, startPoint x: 105, startPoint y: 167, endPoint x: 81, endPoint y: 167, distance: 24.5
click at [81, 167] on icon at bounding box center [80, 168] width 2 height 5
click at [73, 144] on input "**" at bounding box center [80, 143] width 43 height 10
type input "*"
type input "*****"
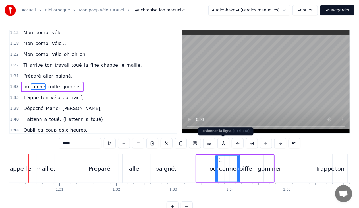
scroll to position [0, 5115]
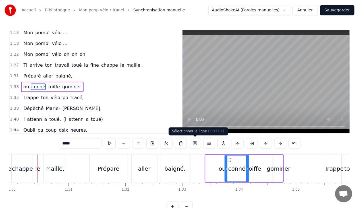
click at [194, 142] on button at bounding box center [195, 143] width 12 height 10
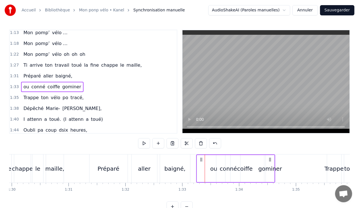
drag, startPoint x: 209, startPoint y: 158, endPoint x: 200, endPoint y: 158, distance: 8.5
click at [200, 158] on icon at bounding box center [201, 159] width 5 height 5
click at [198, 158] on icon at bounding box center [199, 159] width 5 height 5
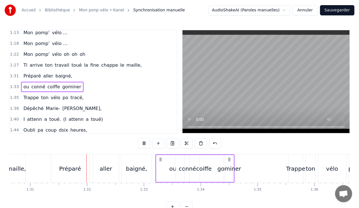
scroll to position [0, 5162]
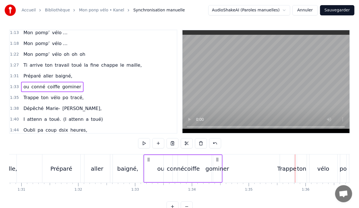
drag, startPoint x: 152, startPoint y: 158, endPoint x: 149, endPoint y: 157, distance: 3.3
click at [149, 157] on icon at bounding box center [148, 159] width 5 height 5
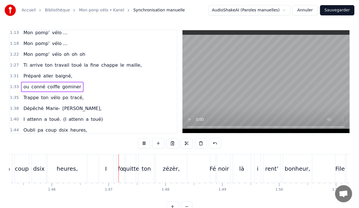
scroll to position [0, 6032]
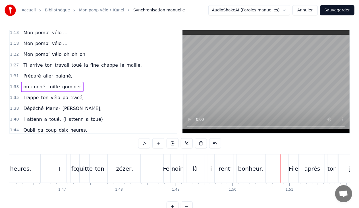
click at [178, 168] on div "noir" at bounding box center [176, 168] width 11 height 9
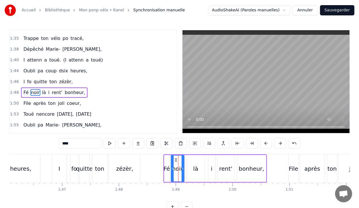
scroll to position [304, 0]
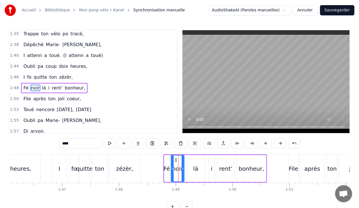
click at [81, 144] on input "****" at bounding box center [80, 143] width 43 height 10
type input "*"
click at [196, 167] on div "là" at bounding box center [195, 168] width 5 height 9
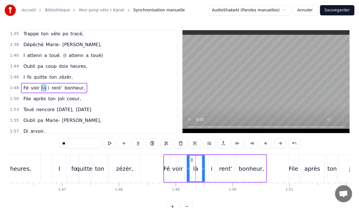
click at [76, 140] on input "**" at bounding box center [80, 143] width 43 height 10
type input "*"
click at [210, 171] on div "i" at bounding box center [212, 168] width 6 height 27
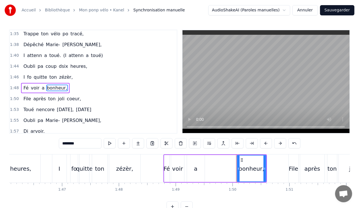
click at [41, 84] on span "a" at bounding box center [43, 87] width 4 height 7
type input "*"
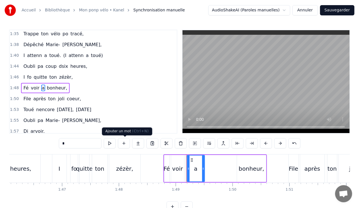
click at [127, 142] on button at bounding box center [124, 143] width 12 height 10
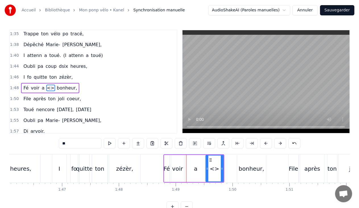
click at [85, 145] on input "**" at bounding box center [80, 143] width 43 height 10
type input "*"
type input "**"
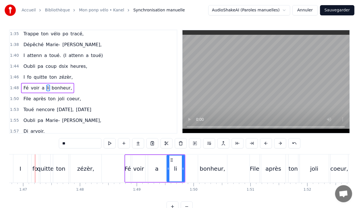
scroll to position [0, 6068]
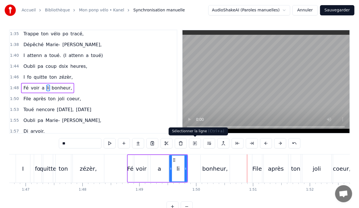
click at [194, 142] on button at bounding box center [195, 143] width 12 height 10
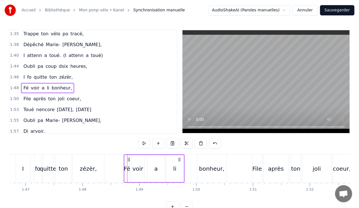
drag, startPoint x: 131, startPoint y: 159, endPoint x: 129, endPoint y: 158, distance: 2.9
click at [129, 158] on icon at bounding box center [129, 159] width 5 height 5
click at [46, 84] on span "li" at bounding box center [48, 87] width 4 height 7
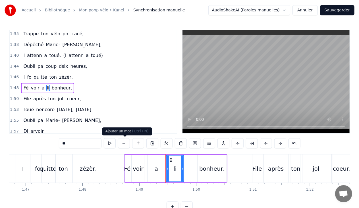
click at [126, 143] on button at bounding box center [124, 143] width 12 height 10
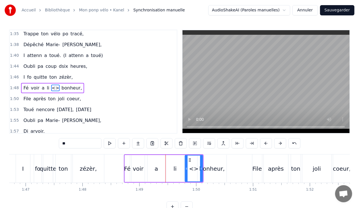
click at [83, 143] on input "**" at bounding box center [80, 143] width 43 height 10
type input "*"
drag, startPoint x: 185, startPoint y: 170, endPoint x: 180, endPoint y: 170, distance: 5.1
click at [180, 170] on icon at bounding box center [181, 168] width 2 height 5
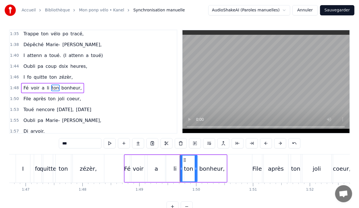
drag, startPoint x: 201, startPoint y: 167, endPoint x: 196, endPoint y: 167, distance: 5.1
click at [196, 167] on icon at bounding box center [196, 168] width 2 height 5
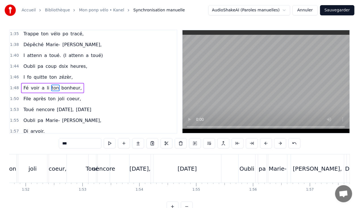
scroll to position [0, 6276]
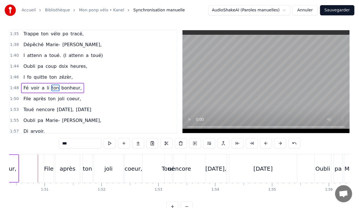
click at [67, 167] on div "après" at bounding box center [68, 168] width 16 height 9
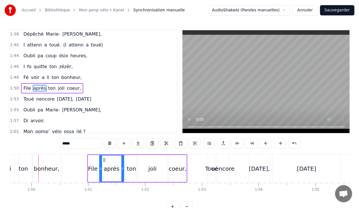
scroll to position [0, 6232]
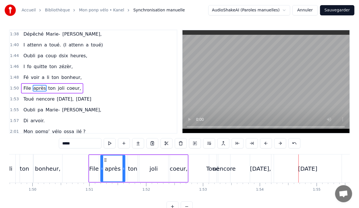
click at [225, 167] on div "nencore" at bounding box center [224, 168] width 23 height 9
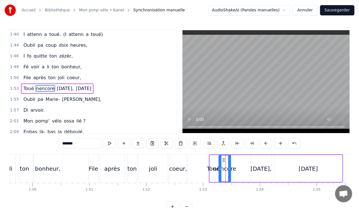
scroll to position [325, 0]
click at [85, 147] on input "*******" at bounding box center [80, 143] width 43 height 10
type input "*"
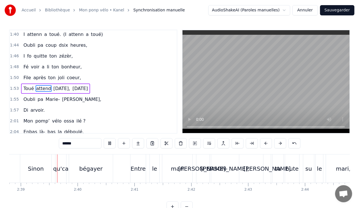
scroll to position [0, 9027]
click at [182, 167] on div "mari" at bounding box center [179, 168] width 13 height 9
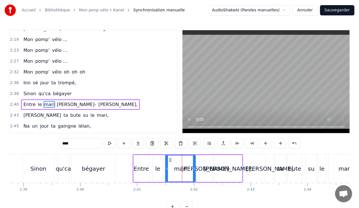
scroll to position [516, 0]
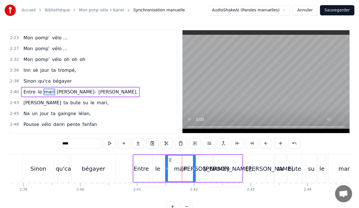
click at [92, 142] on input "****" at bounding box center [80, 143] width 43 height 10
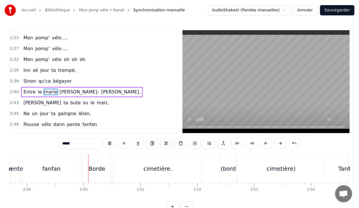
scroll to position [0, 9606]
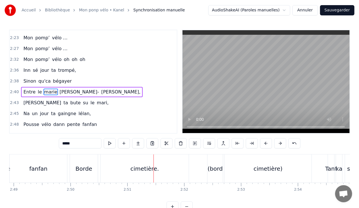
click at [93, 167] on div "Borde" at bounding box center [84, 168] width 28 height 28
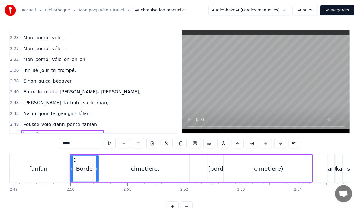
scroll to position [559, 0]
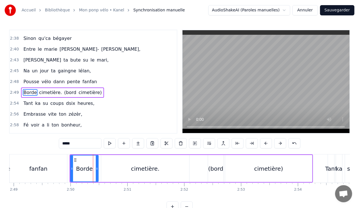
click at [80, 143] on input "*****" at bounding box center [80, 143] width 43 height 10
type input "****"
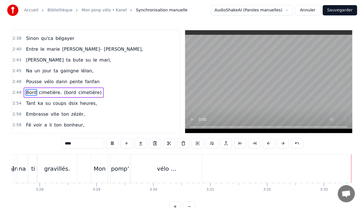
scroll to position [0, 11800]
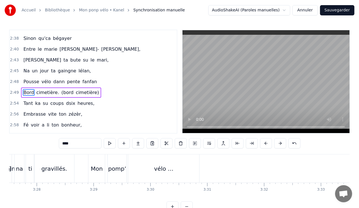
click at [333, 8] on button "Sauvegarder" at bounding box center [337, 10] width 34 height 10
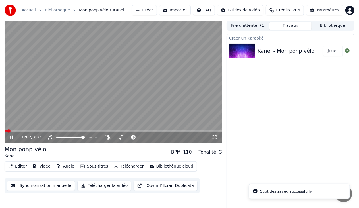
click at [11, 138] on icon at bounding box center [11, 136] width 3 height 3
click at [47, 166] on button "Vidéo" at bounding box center [41, 166] width 22 height 8
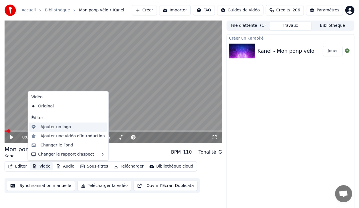
click at [63, 127] on div "Ajouter un logo" at bounding box center [55, 127] width 30 height 6
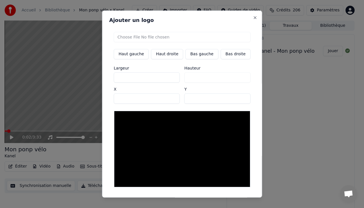
click at [140, 36] on input "file" at bounding box center [182, 37] width 137 height 10
type input "**********"
type input "***"
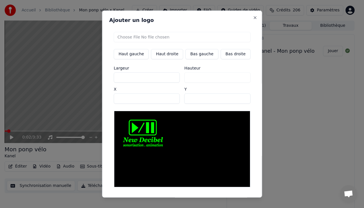
type input "***"
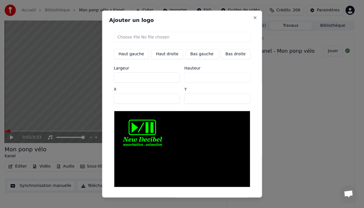
type input "***"
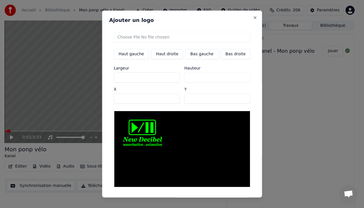
type input "***"
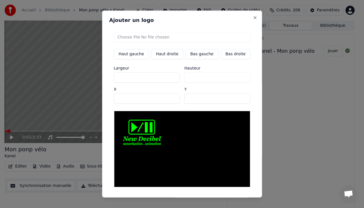
type input "***"
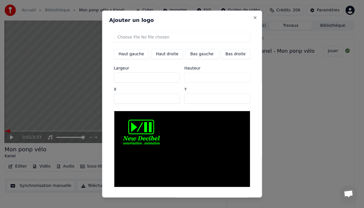
type input "***"
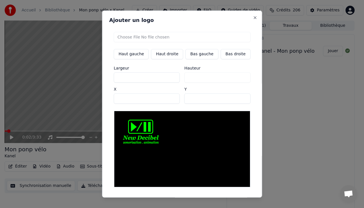
type input "***"
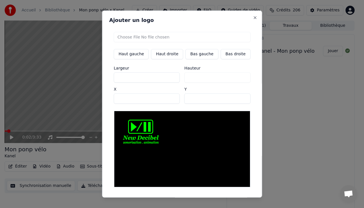
type input "***"
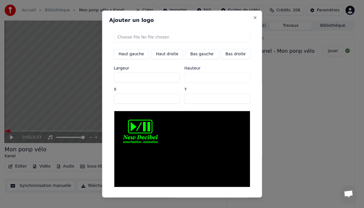
type input "***"
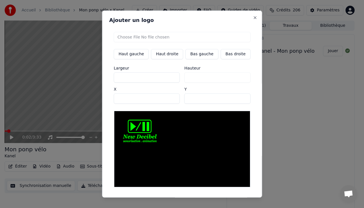
type input "***"
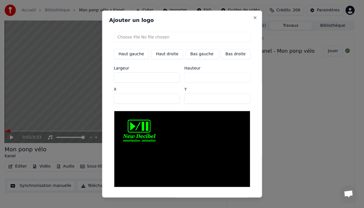
type input "***"
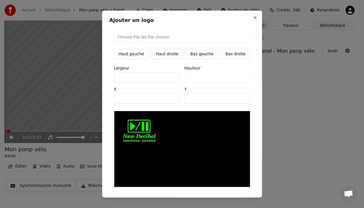
type input "***"
type input "**"
type input "***"
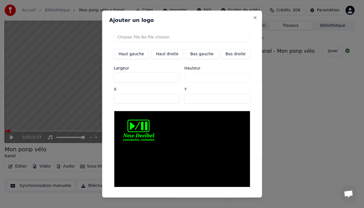
type input "**"
type input "***"
type input "**"
type input "***"
type input "**"
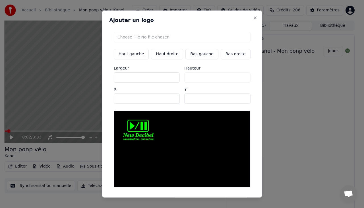
type input "***"
type input "**"
type input "***"
type input "**"
type input "***"
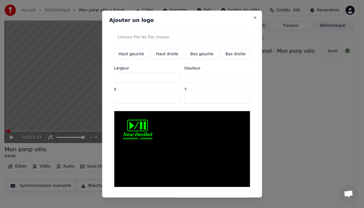
type input "**"
type input "***"
type input "**"
type input "***"
type input "**"
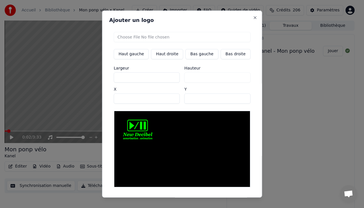
type input "***"
type input "**"
type input "***"
type input "**"
type input "***"
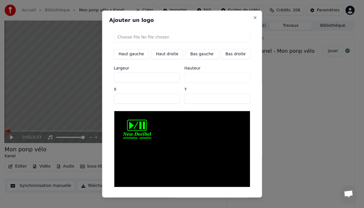
type input "**"
type input "***"
type input "**"
type input "***"
type input "**"
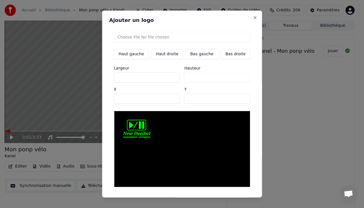
type input "***"
type input "**"
type input "***"
type input "**"
type input "***"
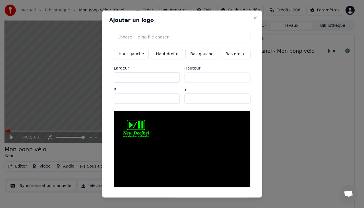
type input "**"
type input "***"
type input "**"
type input "***"
type input "**"
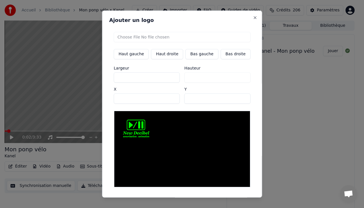
type input "***"
type input "**"
type input "***"
type input "**"
type input "***"
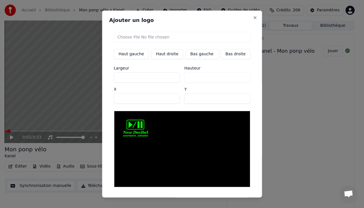
type input "**"
type input "***"
type input "**"
type input "***"
type input "**"
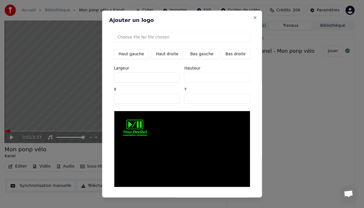
type input "***"
type input "**"
type input "***"
type input "**"
type input "***"
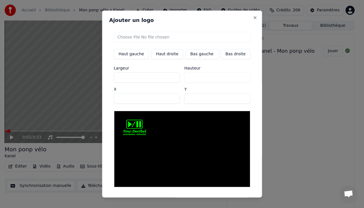
type input "**"
type input "***"
type input "**"
type input "***"
type input "**"
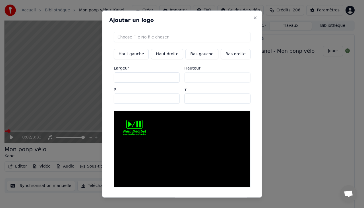
type input "***"
type input "**"
type input "***"
type input "**"
type input "***"
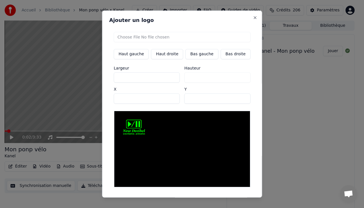
type input "**"
type input "***"
type input "**"
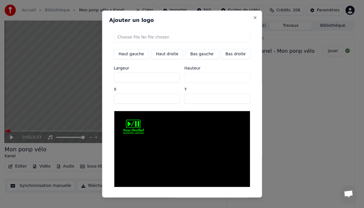
type input "**"
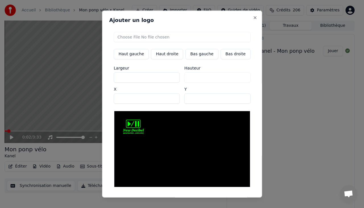
type input "**"
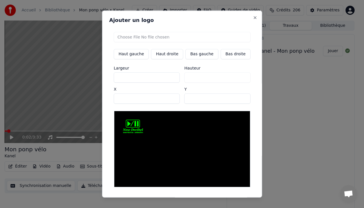
type input "**"
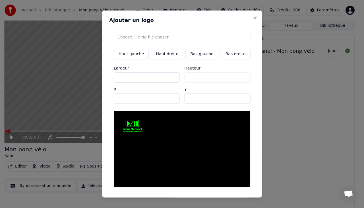
type input "**"
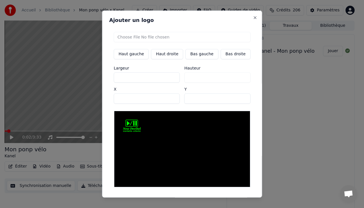
type input "**"
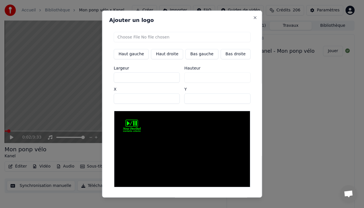
type input "**"
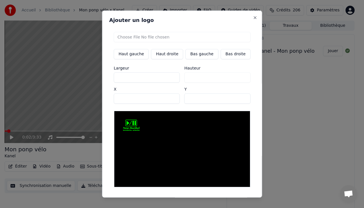
type input "**"
click at [172, 78] on input "**" at bounding box center [147, 77] width 66 height 10
type input "**"
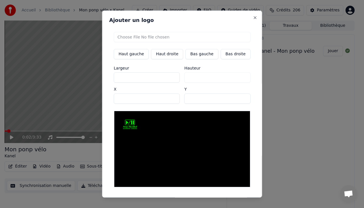
click at [172, 78] on input "**" at bounding box center [147, 77] width 66 height 10
click at [171, 99] on input "*" at bounding box center [147, 98] width 66 height 10
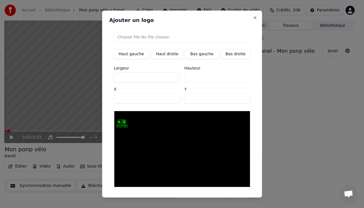
click at [172, 96] on input "*" at bounding box center [147, 98] width 66 height 10
click at [172, 96] on input "**" at bounding box center [147, 98] width 66 height 10
click at [172, 99] on input "*" at bounding box center [147, 98] width 66 height 10
click at [237, 99] on input "**" at bounding box center [217, 98] width 66 height 10
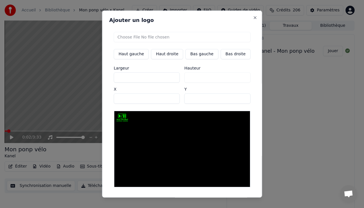
click at [237, 97] on input "**" at bounding box center [217, 98] width 66 height 10
click at [237, 99] on input "**" at bounding box center [217, 98] width 66 height 10
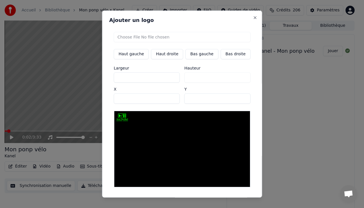
click at [171, 99] on input "*" at bounding box center [147, 98] width 66 height 10
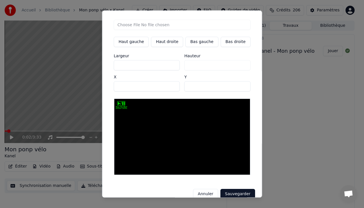
scroll to position [15, 0]
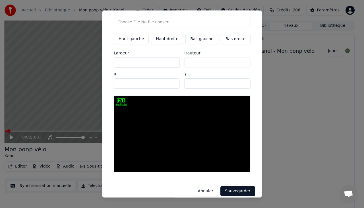
click at [231, 186] on button "Sauvegarder" at bounding box center [237, 191] width 34 height 10
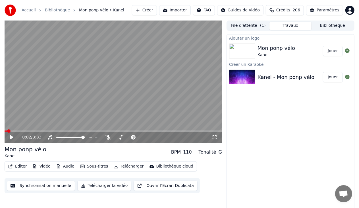
click at [334, 49] on button "Jouer" at bounding box center [333, 51] width 20 height 10
click at [11, 137] on icon at bounding box center [11, 136] width 3 height 3
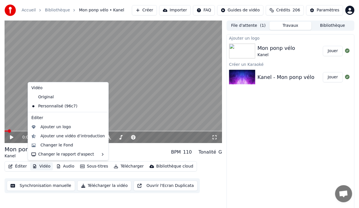
click at [44, 164] on button "Vidéo" at bounding box center [41, 166] width 22 height 8
click at [66, 128] on div "Ajouter un logo" at bounding box center [55, 127] width 30 height 6
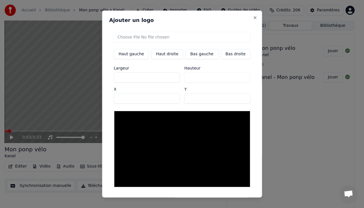
click at [164, 36] on input "file" at bounding box center [182, 37] width 137 height 10
click at [164, 52] on button "Haut droite" at bounding box center [167, 54] width 32 height 10
click at [172, 78] on input "***" at bounding box center [147, 77] width 66 height 10
click at [172, 78] on input "**" at bounding box center [147, 77] width 66 height 10
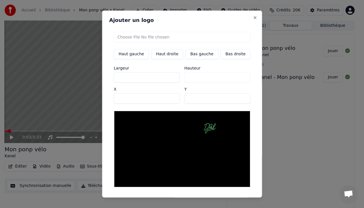
click at [172, 78] on input "**" at bounding box center [147, 77] width 66 height 10
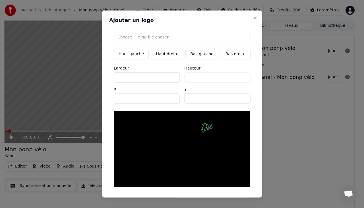
click at [171, 100] on input "***" at bounding box center [147, 98] width 66 height 10
click at [172, 97] on input "***" at bounding box center [147, 98] width 66 height 10
click at [237, 99] on input "**" at bounding box center [217, 98] width 66 height 10
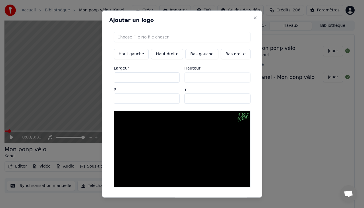
click at [171, 99] on input "***" at bounding box center [147, 98] width 66 height 10
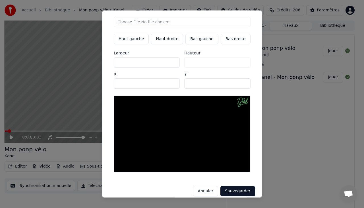
click at [233, 186] on button "Sauvegarder" at bounding box center [237, 191] width 34 height 10
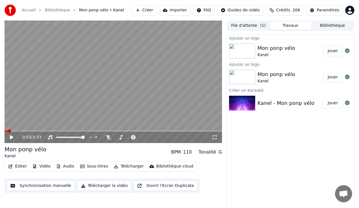
click at [334, 50] on button "Jouer" at bounding box center [333, 51] width 20 height 10
click at [214, 136] on icon at bounding box center [215, 137] width 4 height 4
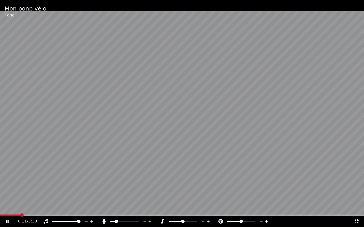
click at [115, 207] on span at bounding box center [116, 221] width 3 height 3
click at [114, 207] on span at bounding box center [114, 221] width 3 height 3
click at [6, 207] on icon at bounding box center [7, 221] width 3 height 3
click at [357, 207] on icon at bounding box center [357, 221] width 6 height 5
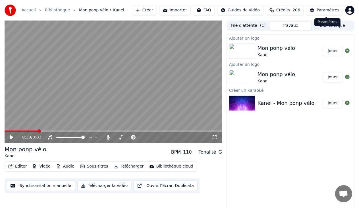
click at [322, 11] on div "Paramètres" at bounding box center [328, 10] width 23 height 6
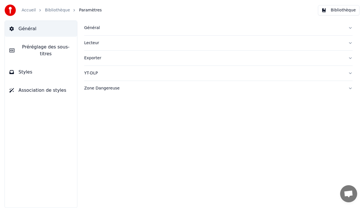
click at [48, 50] on button "Préréglage des sous-titres" at bounding box center [41, 50] width 72 height 23
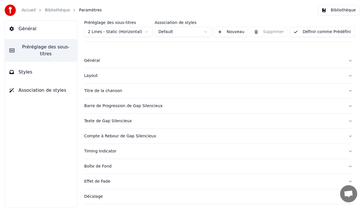
click at [109, 194] on div "Décalage" at bounding box center [213, 196] width 259 height 6
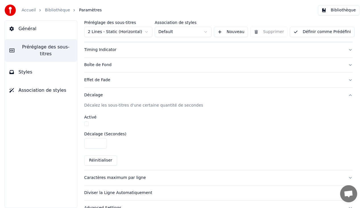
scroll to position [101, 0]
click at [93, 144] on input "*" at bounding box center [95, 143] width 23 height 10
click at [101, 144] on input "****" at bounding box center [95, 143] width 23 height 10
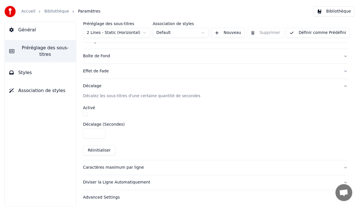
scroll to position [110, 0]
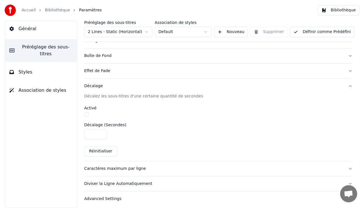
click at [331, 9] on button "Bibliothèque" at bounding box center [339, 10] width 42 height 10
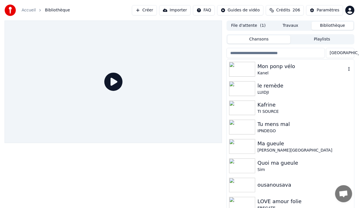
click at [278, 69] on div "Mon ponp vélo" at bounding box center [302, 66] width 89 height 8
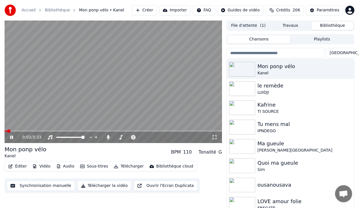
click at [13, 131] on span at bounding box center [114, 130] width 218 height 1
click at [215, 136] on icon at bounding box center [215, 137] width 6 height 5
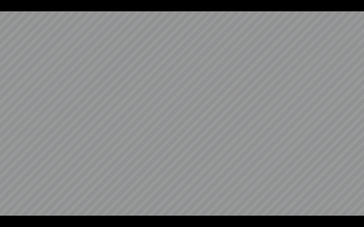
click at [123, 206] on video at bounding box center [182, 113] width 364 height 227
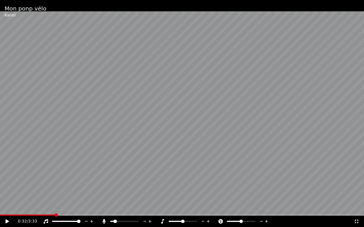
click at [6, 207] on icon at bounding box center [6, 222] width 3 height 4
click at [7, 207] on span at bounding box center [3, 215] width 7 height 1
click at [21, 207] on span at bounding box center [182, 215] width 364 height 1
click at [29, 207] on span at bounding box center [182, 215] width 364 height 1
click at [122, 151] on video at bounding box center [182, 113] width 364 height 227
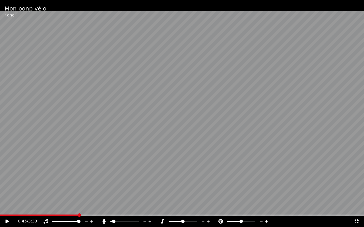
click at [357, 207] on icon at bounding box center [357, 222] width 4 height 4
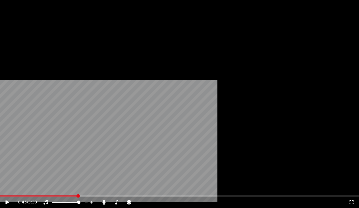
click at [21, 48] on button "Éditer" at bounding box center [17, 44] width 23 height 8
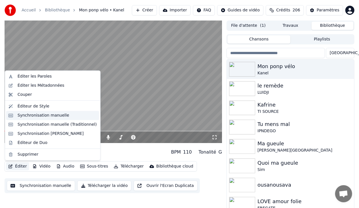
click at [41, 114] on div "Synchronisation manuelle" at bounding box center [44, 115] width 52 height 6
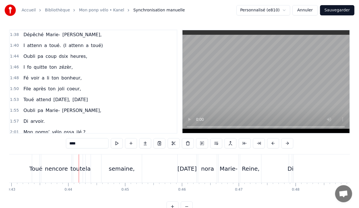
scroll to position [312, 0]
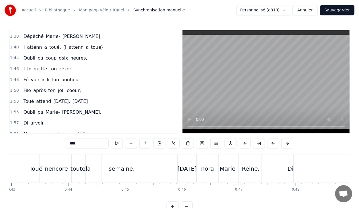
click at [25, 87] on span "File" at bounding box center [27, 90] width 9 height 7
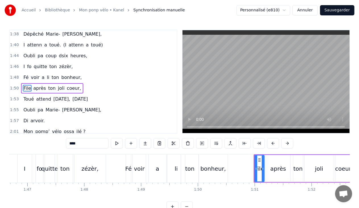
scroll to position [0, 6282]
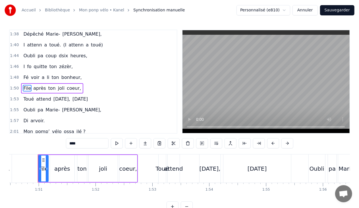
click at [84, 146] on input "****" at bounding box center [87, 143] width 43 height 10
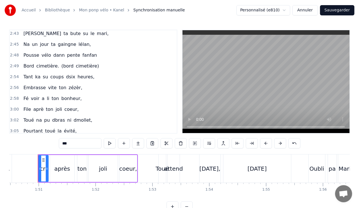
scroll to position [592, 0]
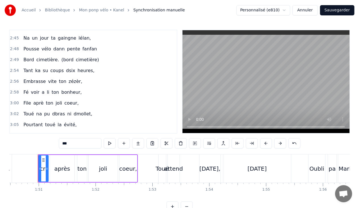
click at [35, 100] on span "aprè" at bounding box center [38, 103] width 11 height 7
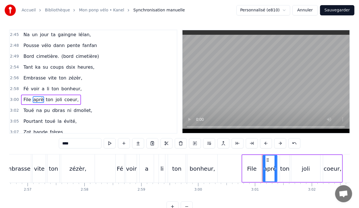
scroll to position [0, 10271]
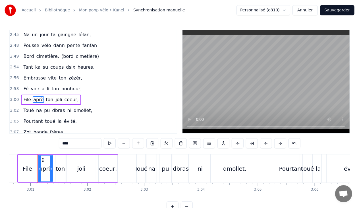
click at [27, 96] on span "File" at bounding box center [27, 99] width 9 height 7
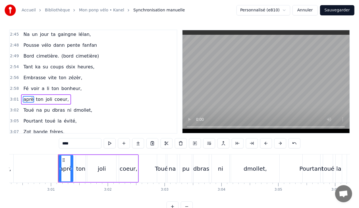
scroll to position [601, 0]
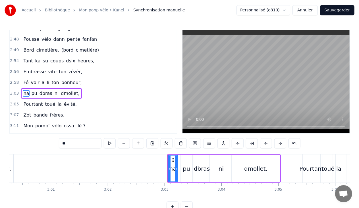
click at [21, 88] on div "na pu dbras ni dmollet," at bounding box center [51, 93] width 61 height 10
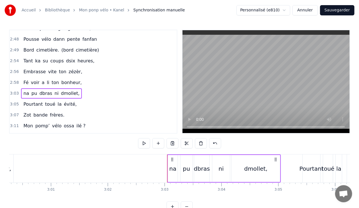
click at [23, 90] on span "na" at bounding box center [26, 93] width 7 height 7
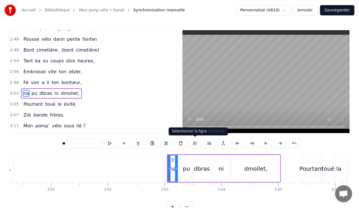
click at [194, 142] on button at bounding box center [195, 143] width 12 height 10
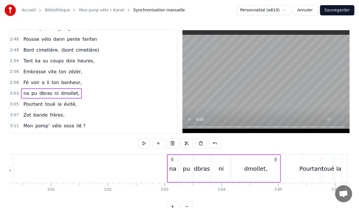
click at [71, 79] on span "bonheur," at bounding box center [72, 82] width 22 height 7
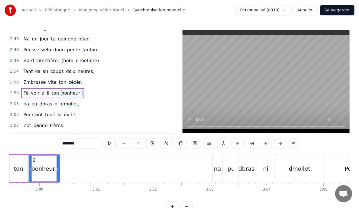
scroll to position [0, 10196]
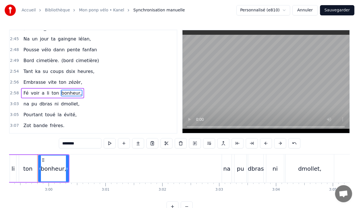
click at [117, 109] on div "3:05 Pourtant toué la évité," at bounding box center [93, 114] width 167 height 11
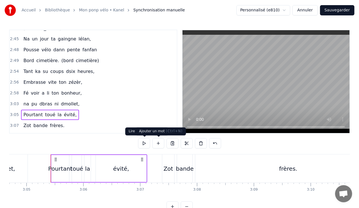
scroll to position [0, 10516]
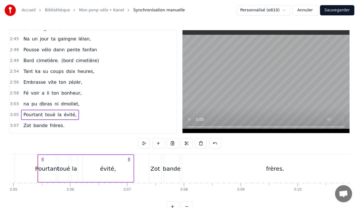
click at [65, 90] on span "bonheur," at bounding box center [72, 93] width 22 height 7
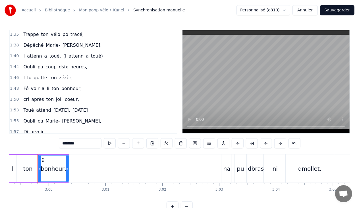
scroll to position [308, 0]
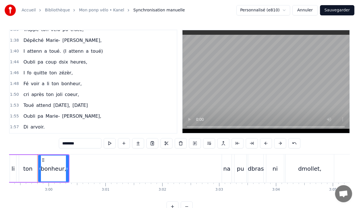
click at [64, 91] on span "coeur," at bounding box center [71, 94] width 15 height 7
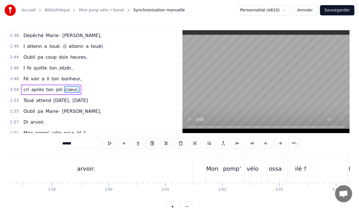
scroll to position [0, 6363]
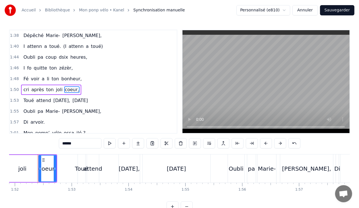
click at [105, 84] on div "1:50 cri après [PERSON_NAME] coeur," at bounding box center [93, 89] width 167 height 11
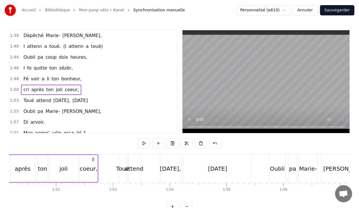
scroll to position [0, 6282]
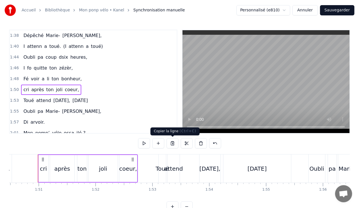
click at [171, 140] on button at bounding box center [173, 143] width 12 height 10
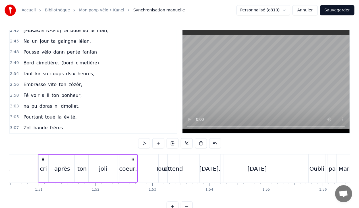
scroll to position [593, 0]
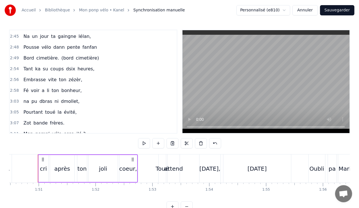
click at [73, 87] on span "bonheur," at bounding box center [72, 90] width 22 height 7
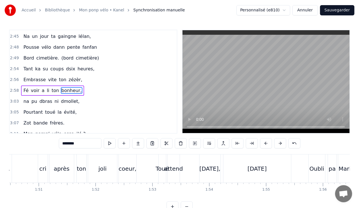
scroll to position [591, 0]
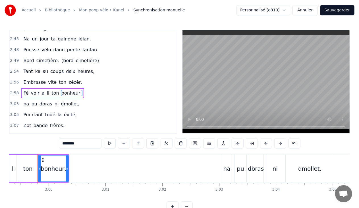
click at [80, 88] on div "2:58 Fé voir a li ton bonheur," at bounding box center [93, 93] width 167 height 11
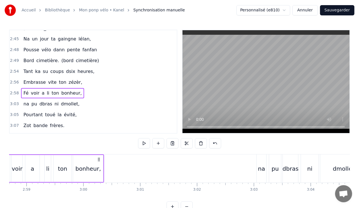
scroll to position [0, 10124]
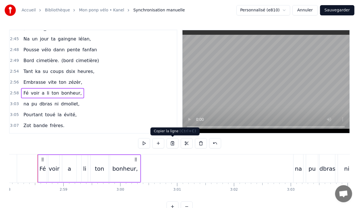
click at [172, 142] on button at bounding box center [173, 143] width 12 height 10
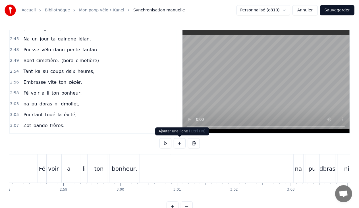
click at [179, 143] on button at bounding box center [180, 143] width 12 height 10
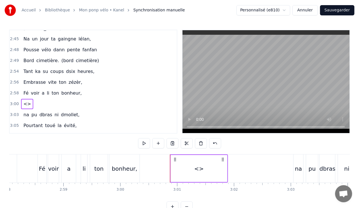
click at [206, 168] on div "<>" at bounding box center [199, 168] width 56 height 27
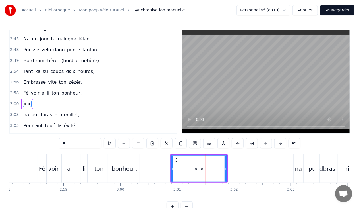
scroll to position [601, 0]
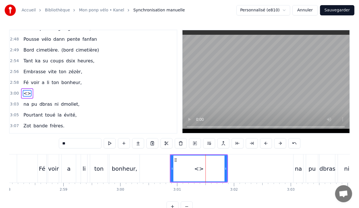
click at [88, 141] on input "**" at bounding box center [80, 143] width 43 height 10
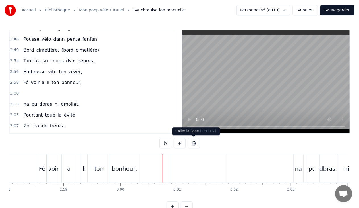
click at [193, 142] on button at bounding box center [194, 143] width 12 height 10
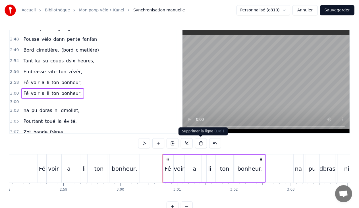
click at [200, 142] on button at bounding box center [201, 143] width 12 height 10
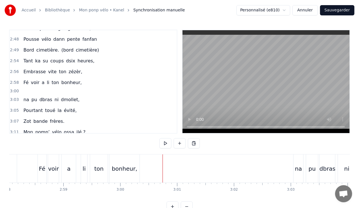
click at [21, 89] on div at bounding box center [22, 90] width 3 height 3
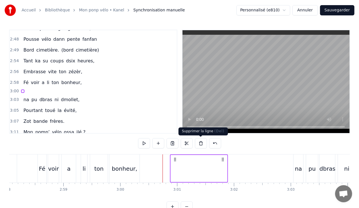
click at [201, 142] on button at bounding box center [201, 143] width 12 height 10
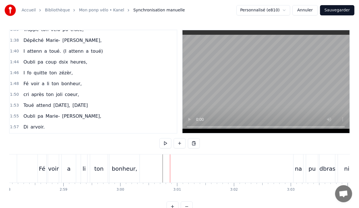
scroll to position [304, 0]
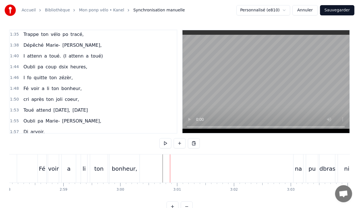
click at [68, 96] on span "coeur," at bounding box center [71, 99] width 15 height 7
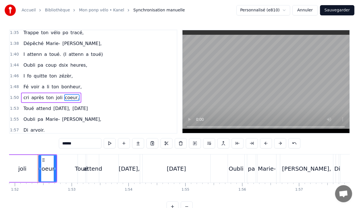
click at [86, 92] on div "1:50 cri après [PERSON_NAME] coeur," at bounding box center [93, 97] width 167 height 11
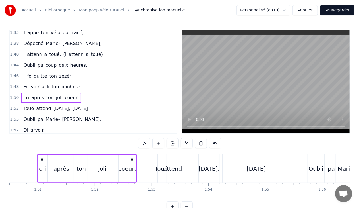
scroll to position [0, 6282]
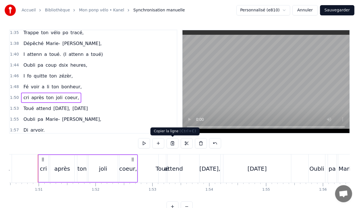
click at [172, 142] on button at bounding box center [173, 143] width 12 height 10
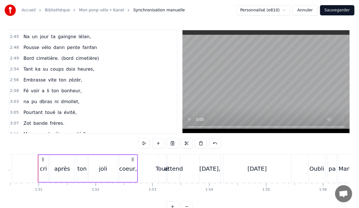
scroll to position [606, 0]
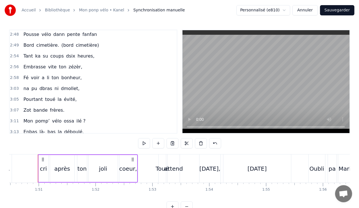
click at [69, 74] on span "bonheur," at bounding box center [72, 77] width 22 height 7
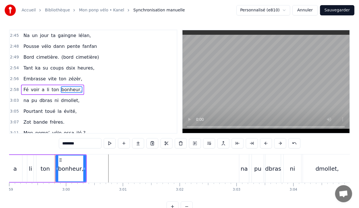
scroll to position [0, 10196]
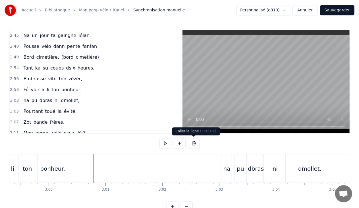
click at [194, 143] on button at bounding box center [194, 143] width 12 height 10
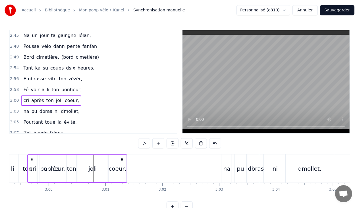
scroll to position [0, 10182]
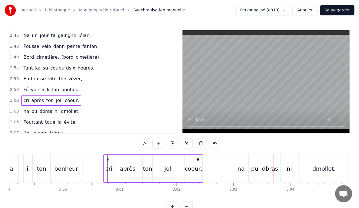
drag, startPoint x: 26, startPoint y: 159, endPoint x: 108, endPoint y: 160, distance: 82.7
click at [108, 160] on icon at bounding box center [108, 159] width 5 height 5
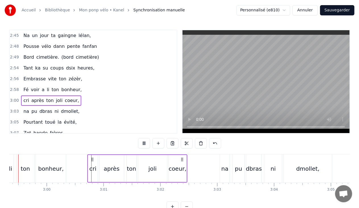
scroll to position [0, 10177]
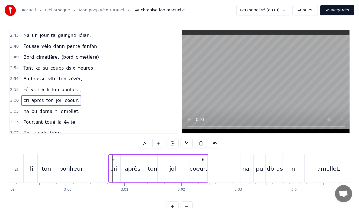
click at [24, 108] on span "na" at bounding box center [26, 111] width 7 height 7
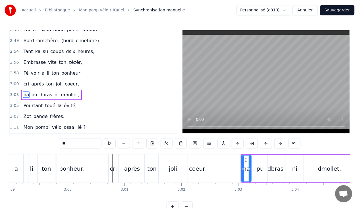
scroll to position [612, 0]
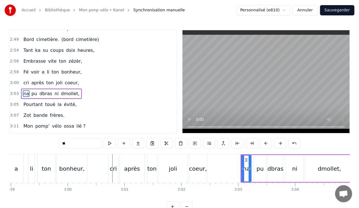
click at [63, 144] on input "**" at bounding box center [80, 143] width 43 height 10
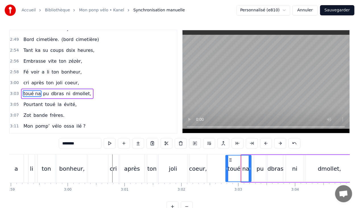
drag, startPoint x: 242, startPoint y: 168, endPoint x: 226, endPoint y: 168, distance: 15.9
click at [226, 168] on icon at bounding box center [227, 168] width 2 height 5
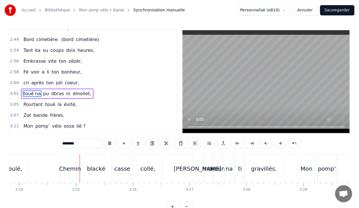
scroll to position [0, 11600]
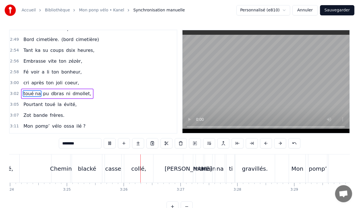
click at [340, 8] on button "Sauvegarder" at bounding box center [337, 10] width 34 height 10
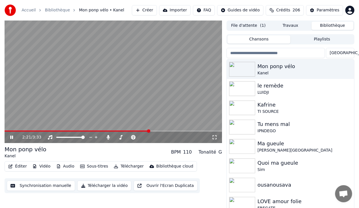
click at [10, 137] on icon at bounding box center [15, 137] width 13 height 5
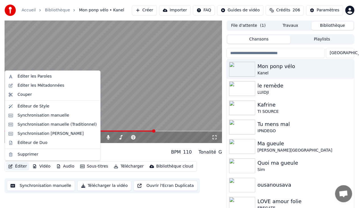
click at [19, 169] on button "Éditer" at bounding box center [17, 166] width 23 height 8
click at [51, 113] on div "Synchronisation manuelle" at bounding box center [44, 115] width 52 height 6
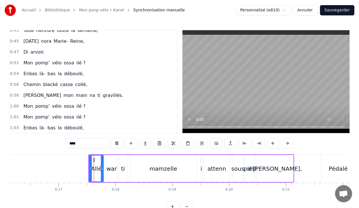
scroll to position [0, 935]
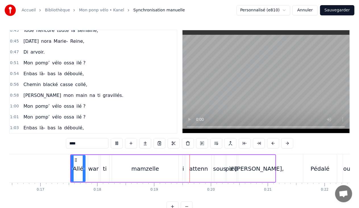
click at [102, 92] on span "gravillés." at bounding box center [113, 95] width 22 height 7
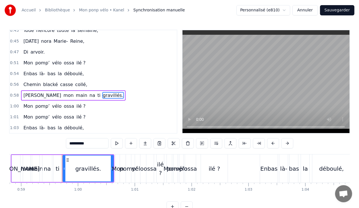
scroll to position [0, 3368]
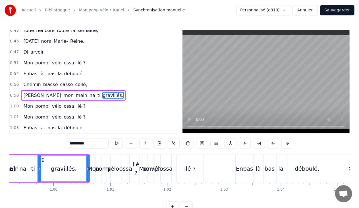
click at [75, 93] on span "main" at bounding box center [81, 95] width 13 height 7
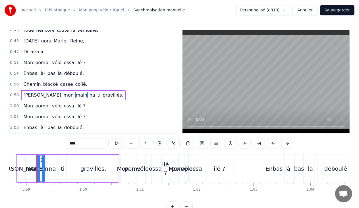
scroll to position [0, 3337]
click at [84, 145] on input "****" at bounding box center [87, 143] width 43 height 10
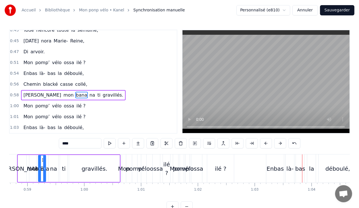
click at [76, 115] on span "ilé ?" at bounding box center [81, 116] width 10 height 7
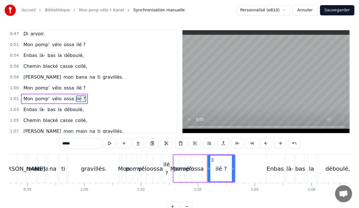
scroll to position [134, 0]
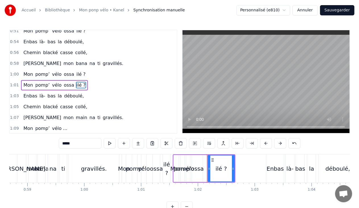
click at [76, 71] on span "ilé ?" at bounding box center [81, 74] width 10 height 7
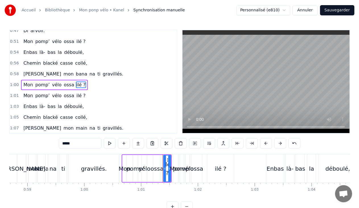
click at [77, 81] on span "ilé ?" at bounding box center [81, 84] width 10 height 7
click at [144, 94] on div "1:01 Mon pomp’ vélo ossa ilé ?" at bounding box center [93, 95] width 167 height 11
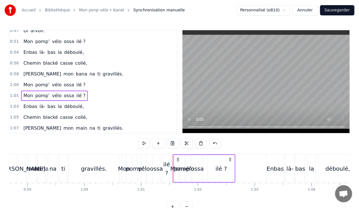
click at [91, 82] on div "1:00 Mon pomp’ vélo ossa ilé ?" at bounding box center [93, 84] width 167 height 11
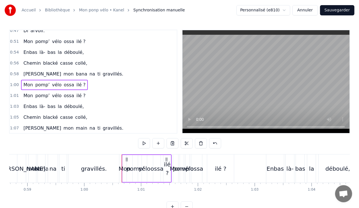
click at [84, 92] on div "1:01 Mon pomp’ vélo ossa ilé ?" at bounding box center [93, 95] width 167 height 11
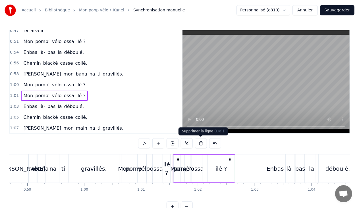
click at [198, 142] on button at bounding box center [201, 143] width 12 height 10
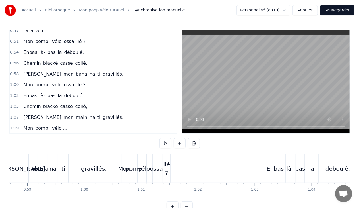
click at [169, 163] on div "ilé ?" at bounding box center [166, 168] width 7 height 17
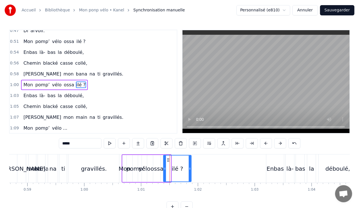
drag, startPoint x: 170, startPoint y: 168, endPoint x: 190, endPoint y: 171, distance: 20.1
click at [190, 171] on div at bounding box center [190, 168] width 2 height 26
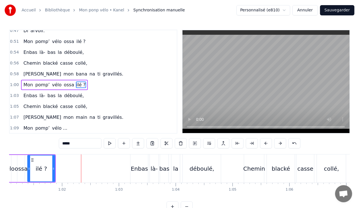
scroll to position [0, 3482]
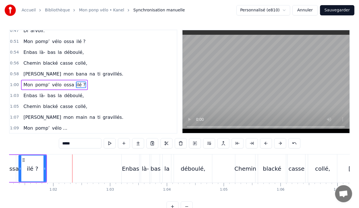
click at [97, 79] on div "1:00 Mon pomp’ vélo ossa ilé ?" at bounding box center [93, 84] width 167 height 11
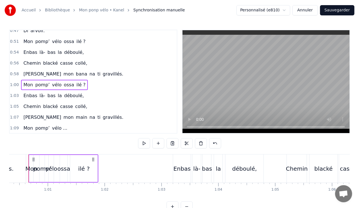
scroll to position [0, 3421]
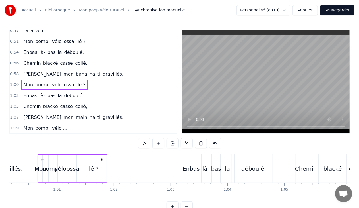
click at [76, 81] on span "ilé ?" at bounding box center [81, 84] width 10 height 7
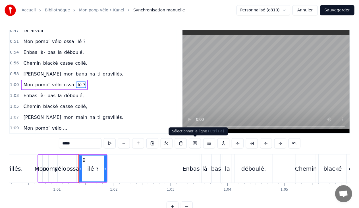
click at [195, 142] on button at bounding box center [195, 143] width 12 height 10
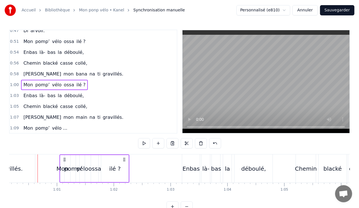
drag, startPoint x: 102, startPoint y: 159, endPoint x: 124, endPoint y: 160, distance: 21.9
click at [124, 160] on icon at bounding box center [124, 159] width 5 height 5
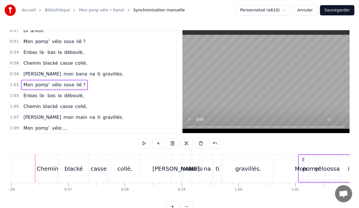
scroll to position [0, 3180]
click at [305, 165] on div "Mon" at bounding box center [304, 168] width 12 height 9
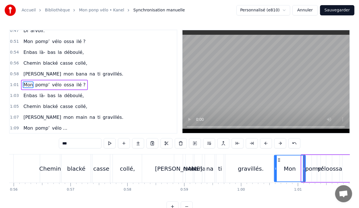
drag, startPoint x: 302, startPoint y: 168, endPoint x: 275, endPoint y: 169, distance: 27.3
click at [275, 169] on icon at bounding box center [276, 168] width 2 height 5
drag, startPoint x: 304, startPoint y: 167, endPoint x: 294, endPoint y: 167, distance: 9.7
click at [294, 167] on icon at bounding box center [294, 168] width 2 height 5
click at [307, 168] on div "pomp’" at bounding box center [314, 168] width 18 height 9
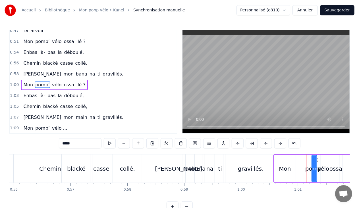
click at [308, 168] on div "pomp’" at bounding box center [314, 168] width 18 height 9
click at [303, 167] on div "Mon pomp’ vélo ossa ilé ?" at bounding box center [322, 168] width 97 height 28
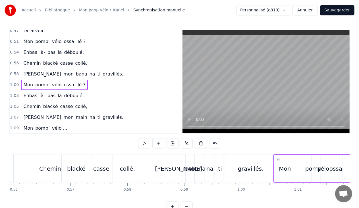
click at [308, 168] on div "pomp’" at bounding box center [314, 168] width 18 height 9
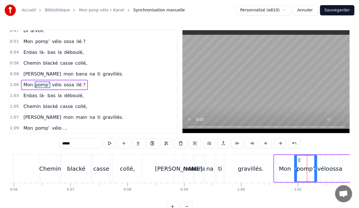
drag, startPoint x: 312, startPoint y: 168, endPoint x: 295, endPoint y: 170, distance: 17.5
click at [295, 170] on div at bounding box center [296, 168] width 2 height 26
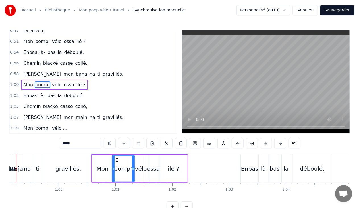
scroll to position [0, 3340]
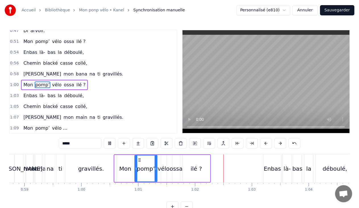
click at [242, 153] on div "0:17 Allé war ti mamzelle i attenn sous pied d’chandelle, 0:21 Pédalé out ti vé…" at bounding box center [179, 121] width 341 height 182
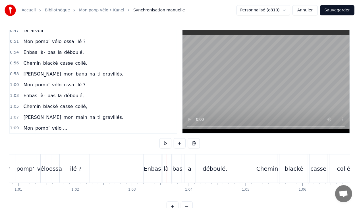
scroll to position [0, 3453]
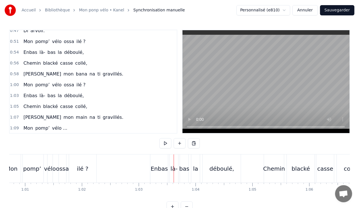
click at [83, 167] on div "ilé ?" at bounding box center [82, 168] width 11 height 9
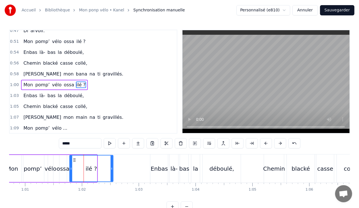
drag, startPoint x: 95, startPoint y: 167, endPoint x: 111, endPoint y: 168, distance: 16.2
click at [111, 168] on icon at bounding box center [112, 168] width 2 height 5
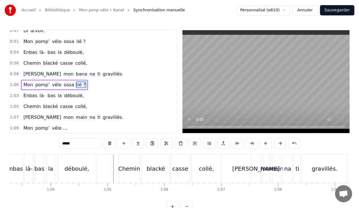
scroll to position [0, 3643]
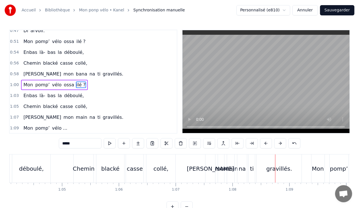
click at [230, 168] on div "main" at bounding box center [231, 168] width 14 height 9
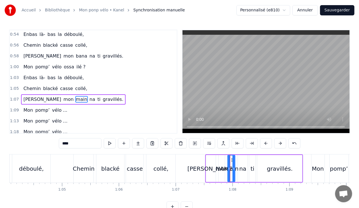
scroll to position [156, 0]
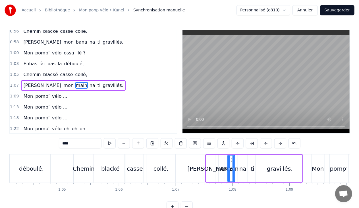
click at [81, 145] on input "****" at bounding box center [80, 143] width 43 height 10
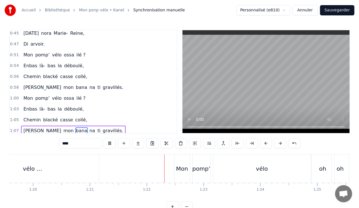
scroll to position [114, 0]
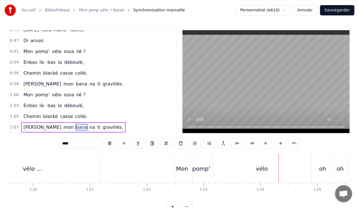
click at [102, 80] on span "gravillés." at bounding box center [113, 83] width 22 height 7
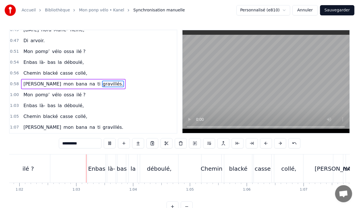
scroll to position [0, 3524]
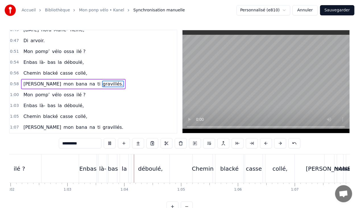
click at [97, 80] on span "ti" at bounding box center [99, 83] width 4 height 7
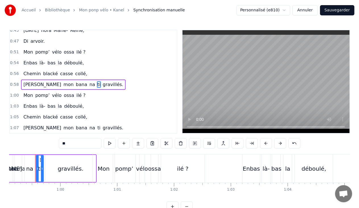
scroll to position [0, 3358]
click at [68, 145] on input "**" at bounding box center [80, 143] width 43 height 10
click at [89, 83] on span "na" at bounding box center [92, 84] width 7 height 7
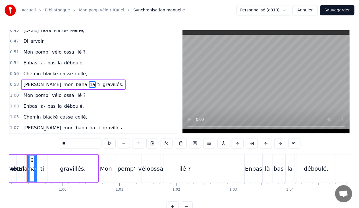
scroll to position [0, 3347]
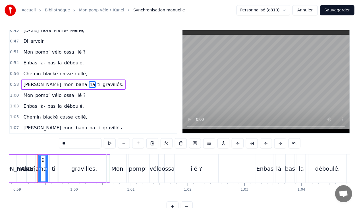
click at [73, 142] on input "**" at bounding box center [80, 143] width 43 height 10
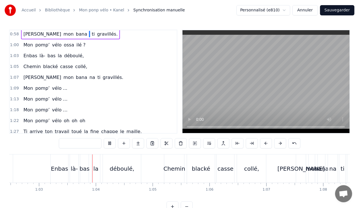
scroll to position [164, 0]
click at [102, 74] on span "gravillés." at bounding box center [113, 77] width 22 height 7
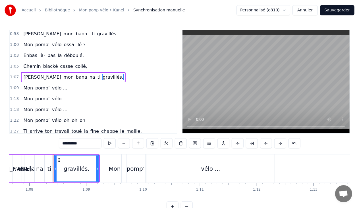
scroll to position [0, 3862]
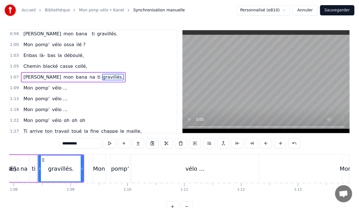
click at [89, 74] on span "na" at bounding box center [92, 77] width 7 height 7
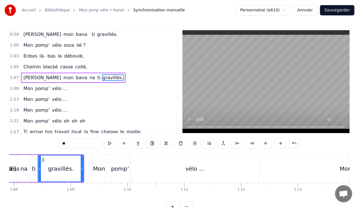
scroll to position [0, 3843]
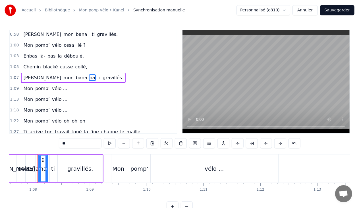
click at [72, 144] on input "**" at bounding box center [80, 143] width 43 height 10
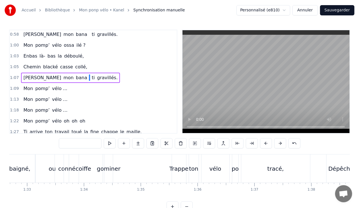
scroll to position [0, 5284]
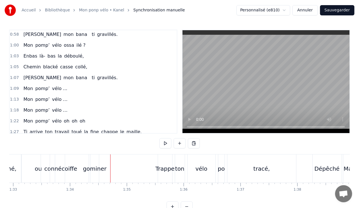
click at [101, 167] on div "gominer" at bounding box center [95, 168] width 24 height 9
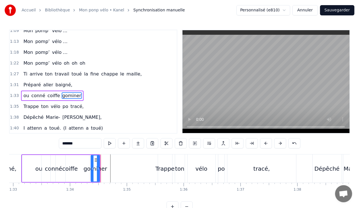
scroll to position [230, 0]
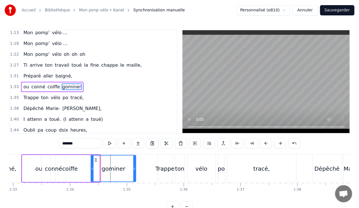
drag, startPoint x: 99, startPoint y: 167, endPoint x: 135, endPoint y: 170, distance: 36.5
click at [135, 170] on icon at bounding box center [134, 168] width 2 height 5
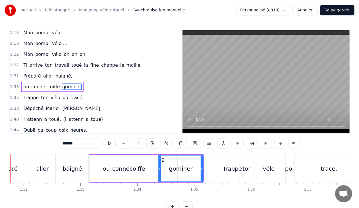
scroll to position [0, 5189]
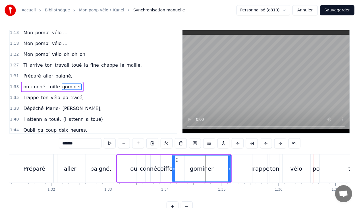
drag, startPoint x: 187, startPoint y: 168, endPoint x: 174, endPoint y: 168, distance: 13.4
click at [174, 168] on icon at bounding box center [174, 168] width 2 height 5
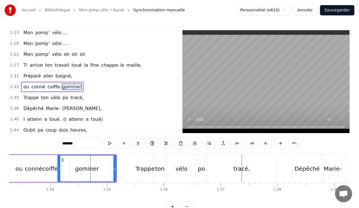
scroll to position [0, 5284]
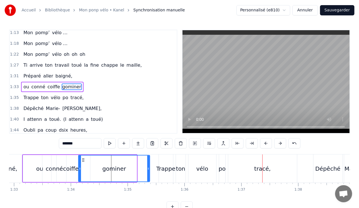
drag, startPoint x: 135, startPoint y: 168, endPoint x: 148, endPoint y: 169, distance: 12.5
click at [148, 169] on icon at bounding box center [148, 168] width 2 height 5
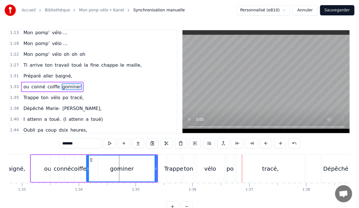
scroll to position [0, 5283]
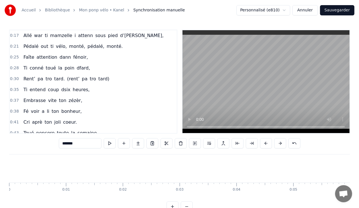
scroll to position [0, 5283]
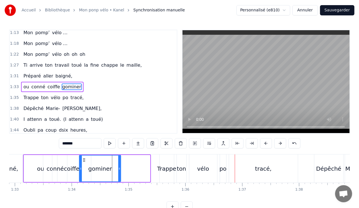
drag, startPoint x: 150, startPoint y: 168, endPoint x: 120, endPoint y: 165, distance: 29.4
click at [120, 165] on div at bounding box center [119, 168] width 2 height 26
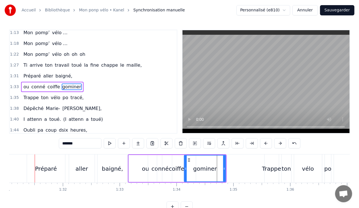
scroll to position [0, 5175]
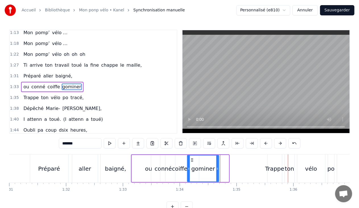
drag, startPoint x: 227, startPoint y: 168, endPoint x: 218, endPoint y: 167, distance: 10.0
click at [218, 167] on icon at bounding box center [217, 168] width 2 height 5
click at [187, 170] on icon at bounding box center [187, 168] width 2 height 5
drag, startPoint x: 217, startPoint y: 168, endPoint x: 224, endPoint y: 168, distance: 7.1
click at [224, 168] on icon at bounding box center [224, 168] width 2 height 5
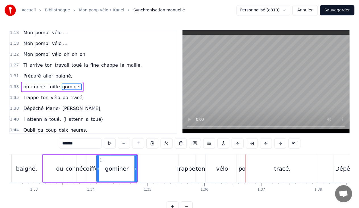
scroll to position [0, 5187]
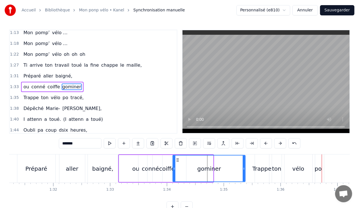
drag, startPoint x: 212, startPoint y: 168, endPoint x: 244, endPoint y: 165, distance: 32.3
click at [244, 165] on div at bounding box center [244, 168] width 2 height 26
click at [170, 167] on div "coiffe" at bounding box center [167, 168] width 16 height 9
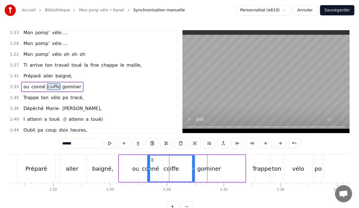
drag, startPoint x: 184, startPoint y: 167, endPoint x: 193, endPoint y: 168, distance: 8.6
click at [193, 168] on icon at bounding box center [193, 168] width 2 height 5
drag, startPoint x: 148, startPoint y: 168, endPoint x: 170, endPoint y: 169, distance: 21.9
click at [170, 169] on icon at bounding box center [171, 168] width 2 height 5
click at [151, 169] on div "conné" at bounding box center [150, 168] width 17 height 9
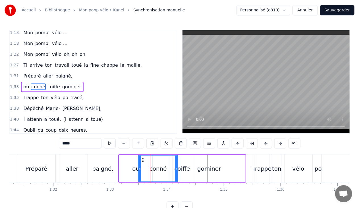
drag, startPoint x: 161, startPoint y: 167, endPoint x: 176, endPoint y: 167, distance: 15.1
click at [176, 167] on icon at bounding box center [176, 168] width 2 height 5
drag, startPoint x: 139, startPoint y: 168, endPoint x: 150, endPoint y: 169, distance: 10.9
click at [150, 169] on icon at bounding box center [151, 168] width 2 height 5
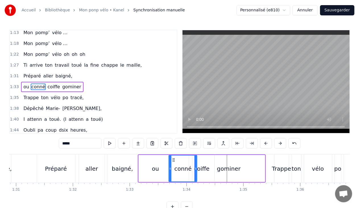
scroll to position [0, 5175]
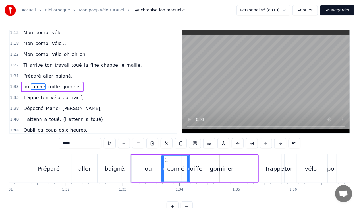
click at [219, 169] on div "gominer" at bounding box center [222, 168] width 24 height 9
type input "*******"
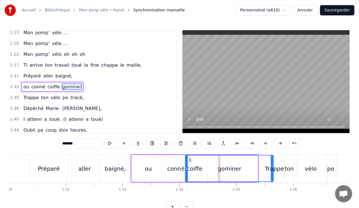
drag, startPoint x: 257, startPoint y: 167, endPoint x: 273, endPoint y: 166, distance: 15.7
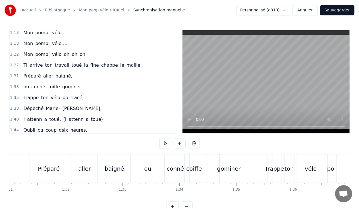
click at [150, 167] on div "ou" at bounding box center [147, 168] width 7 height 9
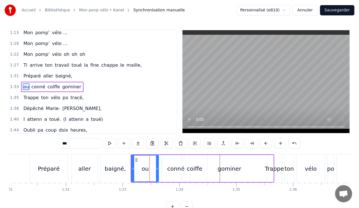
drag, startPoint x: 163, startPoint y: 168, endPoint x: 158, endPoint y: 167, distance: 6.0
click at [158, 167] on icon at bounding box center [157, 168] width 2 height 5
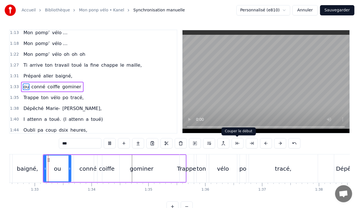
scroll to position [0, 5261]
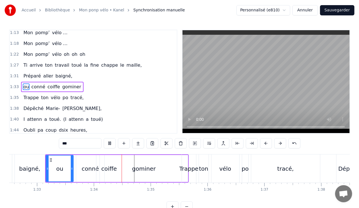
click at [152, 166] on div "gominer" at bounding box center [144, 168] width 24 height 9
type input "*******"
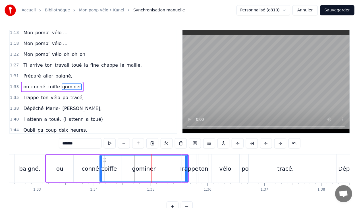
drag, startPoint x: 187, startPoint y: 169, endPoint x: 169, endPoint y: 169, distance: 17.4
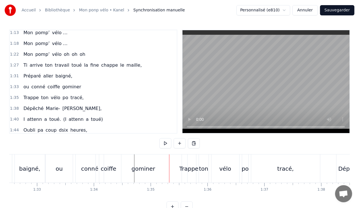
click at [152, 167] on div "gominer" at bounding box center [144, 168] width 24 height 9
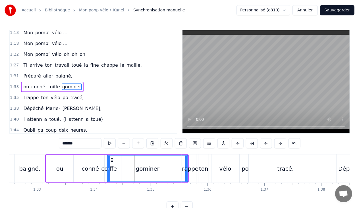
drag, startPoint x: 101, startPoint y: 167, endPoint x: 109, endPoint y: 168, distance: 7.4
click at [109, 168] on icon at bounding box center [108, 168] width 2 height 5
drag, startPoint x: 112, startPoint y: 159, endPoint x: 107, endPoint y: 159, distance: 4.8
click at [107, 159] on icon at bounding box center [107, 160] width 5 height 5
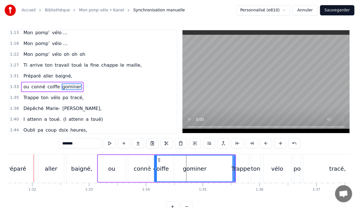
scroll to position [0, 5205]
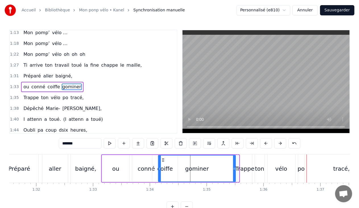
drag, startPoint x: 237, startPoint y: 175, endPoint x: 234, endPoint y: 176, distance: 3.5
click at [234, 176] on div at bounding box center [234, 168] width 2 height 26
drag, startPoint x: 233, startPoint y: 169, endPoint x: 229, endPoint y: 170, distance: 4.8
click at [229, 170] on icon at bounding box center [229, 168] width 2 height 5
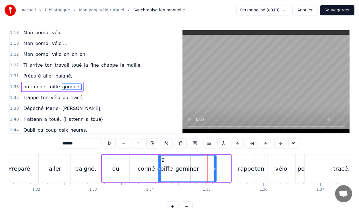
drag, startPoint x: 230, startPoint y: 168, endPoint x: 216, endPoint y: 167, distance: 14.5
click at [216, 167] on icon at bounding box center [215, 168] width 2 height 5
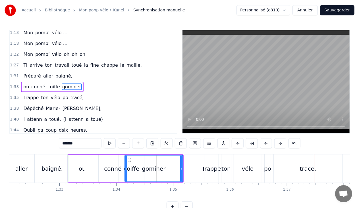
scroll to position [0, 5217]
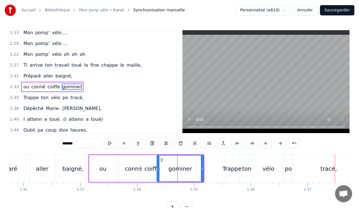
drag, startPoint x: 146, startPoint y: 168, endPoint x: 158, endPoint y: 169, distance: 11.5
click at [158, 169] on icon at bounding box center [158, 168] width 2 height 5
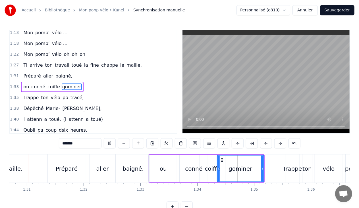
scroll to position [0, 5145]
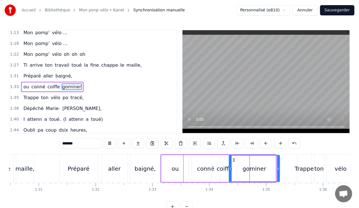
drag, startPoint x: 275, startPoint y: 168, endPoint x: 279, endPoint y: 168, distance: 4.0
click at [279, 168] on icon at bounding box center [278, 168] width 2 height 5
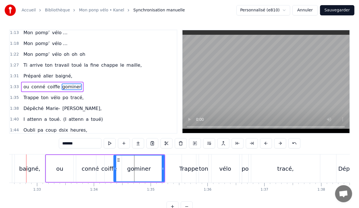
scroll to position [0, 5249]
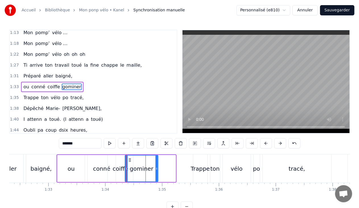
drag, startPoint x: 174, startPoint y: 167, endPoint x: 157, endPoint y: 166, distance: 17.6
click at [157, 166] on icon at bounding box center [157, 168] width 2 height 5
drag, startPoint x: 156, startPoint y: 168, endPoint x: 150, endPoint y: 167, distance: 6.3
click at [150, 167] on icon at bounding box center [150, 168] width 2 height 5
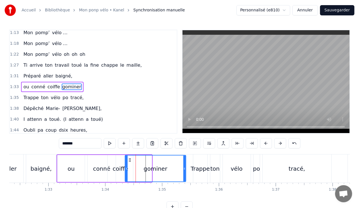
drag, startPoint x: 150, startPoint y: 169, endPoint x: 184, endPoint y: 170, distance: 33.8
click at [184, 170] on icon at bounding box center [184, 168] width 2 height 5
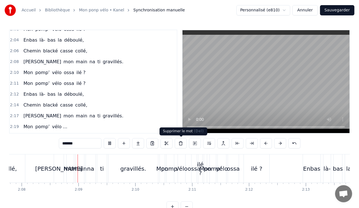
scroll to position [0, 7270]
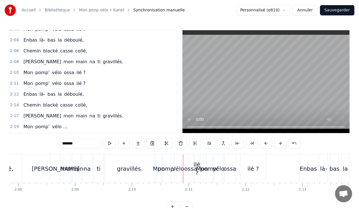
click at [76, 166] on div "main" at bounding box center [76, 168] width 14 height 9
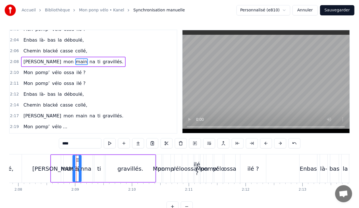
scroll to position [378, 0]
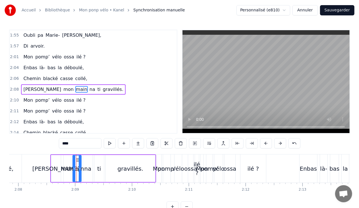
click at [77, 143] on input "****" at bounding box center [80, 143] width 43 height 10
type input "*"
click at [91, 167] on div "na" at bounding box center [88, 168] width 10 height 27
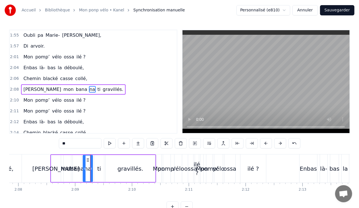
click at [74, 142] on input "**" at bounding box center [80, 143] width 43 height 10
type input "*"
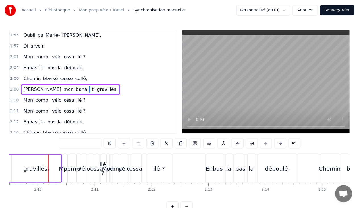
scroll to position [0, 7363]
click at [76, 107] on span "ilé ?" at bounding box center [81, 110] width 10 height 7
type input "*****"
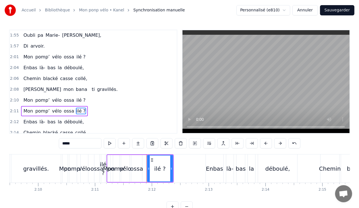
scroll to position [400, 0]
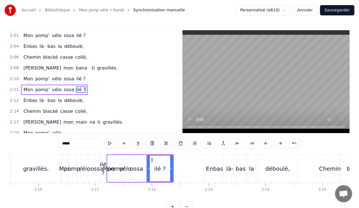
click at [119, 84] on div "2:11 Mon pomp’ vélo ossa ilé ?" at bounding box center [93, 89] width 167 height 11
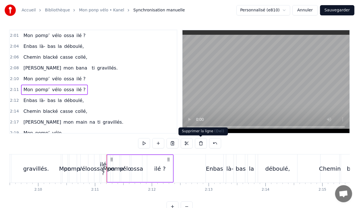
click at [202, 142] on button at bounding box center [201, 143] width 12 height 10
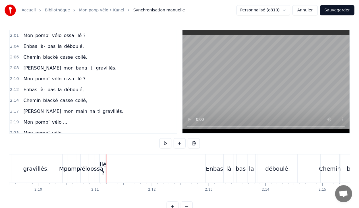
click at [94, 161] on div "ossa" at bounding box center [97, 168] width 6 height 28
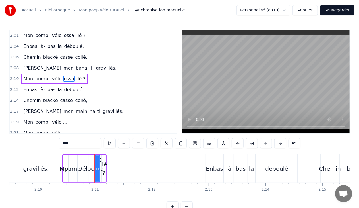
scroll to position [389, 0]
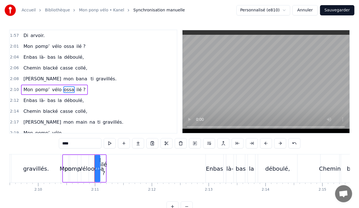
click at [83, 84] on div "2:10 Mon pomp’ vélo ossa ilé ?" at bounding box center [93, 89] width 167 height 11
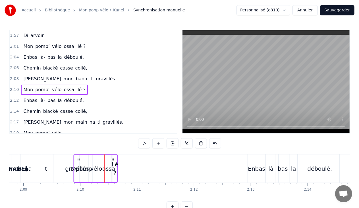
scroll to position [0, 7319]
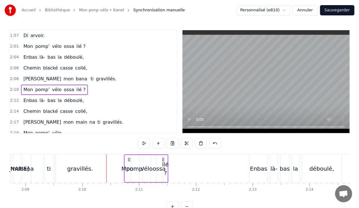
drag, startPoint x: 67, startPoint y: 159, endPoint x: 129, endPoint y: 155, distance: 61.8
click at [129, 155] on div "Mon pomp’ vélo ossa ilé ?" at bounding box center [146, 168] width 44 height 28
click at [167, 164] on div "ilé ?" at bounding box center [165, 168] width 7 height 17
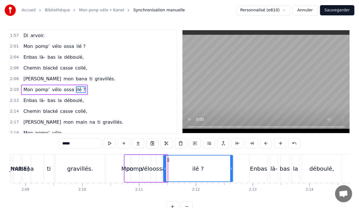
drag, startPoint x: 165, startPoint y: 167, endPoint x: 231, endPoint y: 165, distance: 65.4
click at [231, 165] on div at bounding box center [231, 168] width 2 height 26
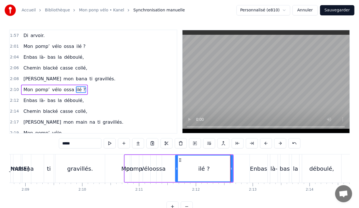
drag, startPoint x: 164, startPoint y: 168, endPoint x: 176, endPoint y: 168, distance: 11.4
click at [176, 168] on icon at bounding box center [177, 168] width 2 height 5
click at [165, 169] on div "Mon pomp’ vélo ossa ilé ?" at bounding box center [179, 168] width 110 height 28
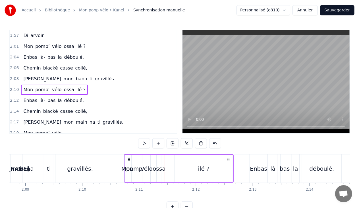
click at [187, 166] on div "ilé ?" at bounding box center [204, 168] width 58 height 27
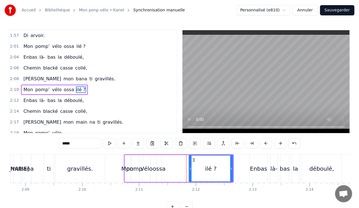
drag, startPoint x: 175, startPoint y: 168, endPoint x: 189, endPoint y: 168, distance: 13.9
click at [189, 168] on icon at bounding box center [190, 168] width 2 height 5
drag, startPoint x: 231, startPoint y: 167, endPoint x: 223, endPoint y: 167, distance: 8.0
click at [223, 167] on icon at bounding box center [224, 168] width 2 height 5
click at [163, 167] on div "ossa" at bounding box center [159, 168] width 13 height 9
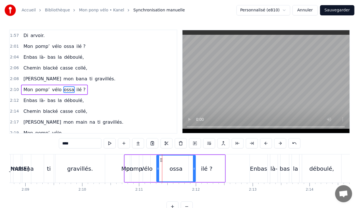
drag, startPoint x: 160, startPoint y: 167, endPoint x: 194, endPoint y: 165, distance: 33.6
click at [194, 165] on div at bounding box center [194, 168] width 2 height 26
drag, startPoint x: 157, startPoint y: 167, endPoint x: 168, endPoint y: 167, distance: 11.4
click at [169, 167] on icon at bounding box center [170, 168] width 2 height 5
click at [148, 168] on div "vélo" at bounding box center [147, 168] width 12 height 9
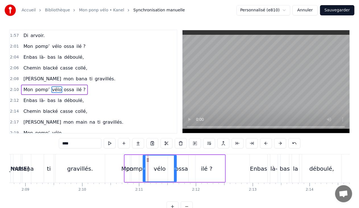
drag, startPoint x: 149, startPoint y: 168, endPoint x: 175, endPoint y: 167, distance: 25.9
click at [175, 167] on icon at bounding box center [175, 168] width 2 height 5
drag, startPoint x: 144, startPoint y: 167, endPoint x: 153, endPoint y: 168, distance: 8.5
click at [153, 168] on icon at bounding box center [153, 168] width 2 height 5
click at [139, 168] on div "pomp’" at bounding box center [135, 168] width 18 height 9
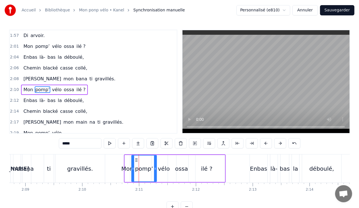
drag, startPoint x: 138, startPoint y: 168, endPoint x: 156, endPoint y: 167, distance: 17.6
click at [156, 167] on icon at bounding box center [155, 168] width 2 height 5
drag, startPoint x: 132, startPoint y: 168, endPoint x: 139, endPoint y: 168, distance: 6.3
click at [139, 168] on icon at bounding box center [139, 168] width 2 height 5
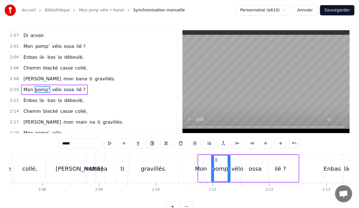
scroll to position [0, 7301]
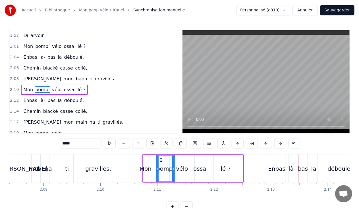
click at [175, 165] on div "vélo" at bounding box center [182, 168] width 25 height 27
type input "****"
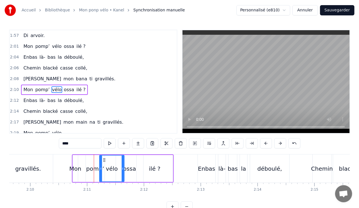
scroll to position [0, 7428]
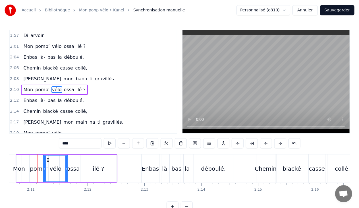
click at [83, 84] on div "2:10 Mon pomp’ vélo ossa ilé ?" at bounding box center [93, 89] width 167 height 11
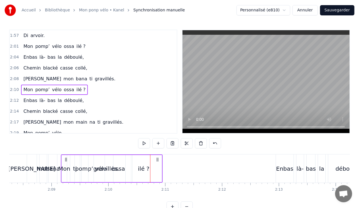
scroll to position [0, 7290]
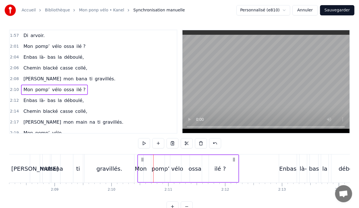
drag, startPoint x: 42, startPoint y: 158, endPoint x: 141, endPoint y: 152, distance: 99.1
click at [141, 152] on div "0:17 Allé war ti mamzelle i attenn sous pied d’chandelle, 0:21 Pédalé out ti vé…" at bounding box center [179, 121] width 341 height 182
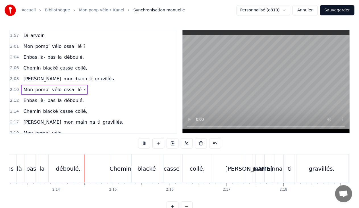
scroll to position [0, 7579]
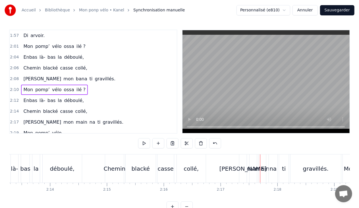
click at [270, 169] on div "na" at bounding box center [273, 168] width 7 height 9
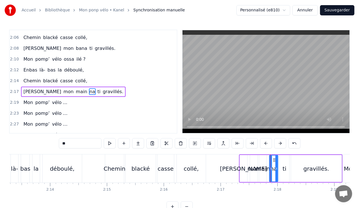
scroll to position [421, 0]
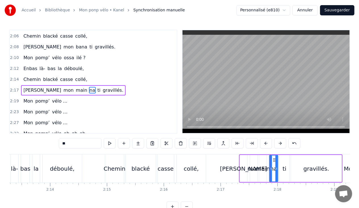
click at [72, 144] on input "**" at bounding box center [80, 143] width 43 height 10
type input "*"
click at [263, 169] on div "main" at bounding box center [263, 168] width 14 height 9
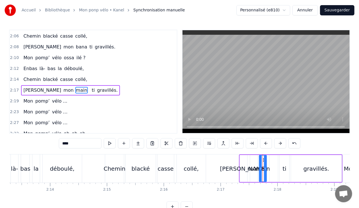
click at [84, 142] on input "****" at bounding box center [80, 143] width 43 height 10
type input "*"
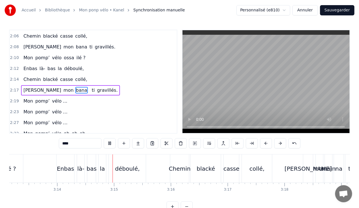
scroll to position [0, 11031]
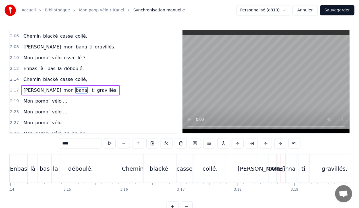
click at [292, 167] on div "na" at bounding box center [292, 168] width 7 height 9
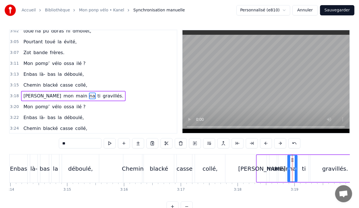
scroll to position [655, 0]
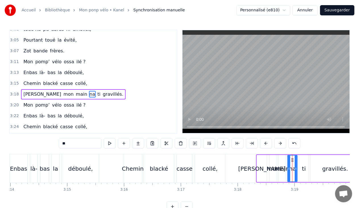
click at [81, 145] on input "**" at bounding box center [80, 143] width 43 height 10
type input "*"
click at [284, 167] on div "main" at bounding box center [282, 168] width 14 height 9
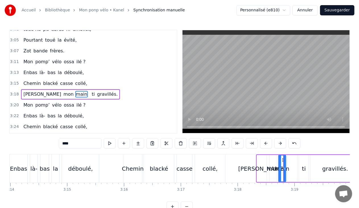
click at [85, 143] on input "****" at bounding box center [80, 143] width 43 height 10
type input "*"
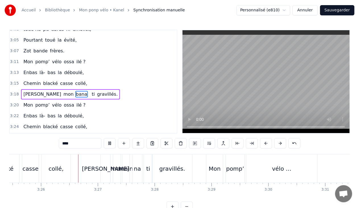
scroll to position [0, 11686]
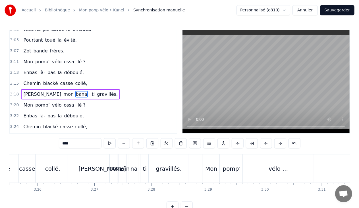
click at [136, 166] on div "na" at bounding box center [134, 168] width 7 height 9
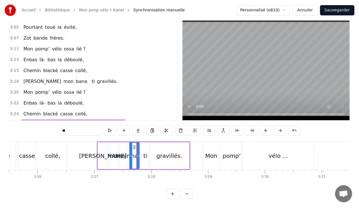
scroll to position [661, 0]
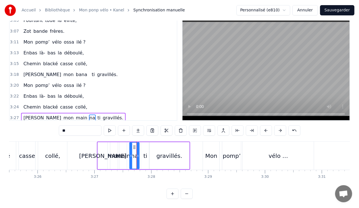
click at [82, 132] on input "**" at bounding box center [80, 130] width 43 height 10
type input "*"
click at [123, 152] on div "main" at bounding box center [123, 155] width 14 height 9
click at [76, 129] on input "****" at bounding box center [80, 130] width 43 height 10
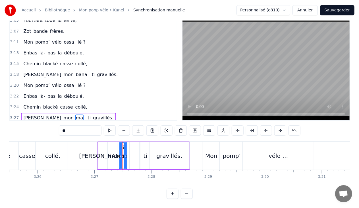
type input "*"
type input "****"
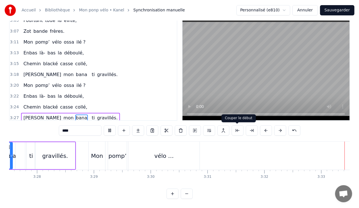
scroll to position [0, 11800]
click at [330, 8] on button "Sauvegarder" at bounding box center [337, 10] width 34 height 10
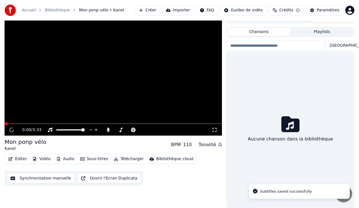
scroll to position [7, 0]
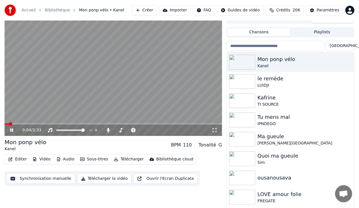
click at [214, 131] on icon at bounding box center [215, 130] width 6 height 5
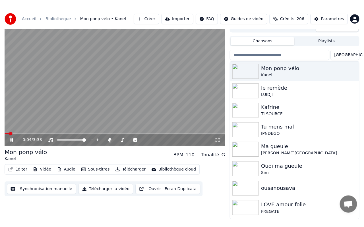
scroll to position [2, 0]
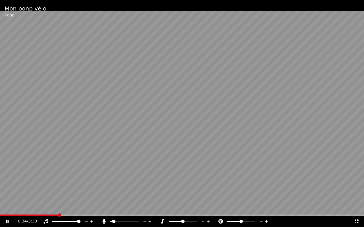
click at [7, 207] on icon at bounding box center [7, 221] width 3 height 3
click at [7, 207] on icon at bounding box center [6, 222] width 3 height 4
click at [8, 207] on icon at bounding box center [7, 221] width 3 height 3
click at [356, 207] on icon at bounding box center [357, 222] width 4 height 4
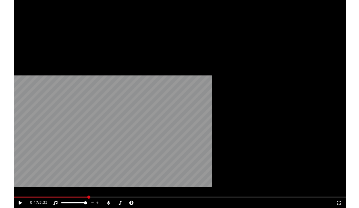
scroll to position [7, 0]
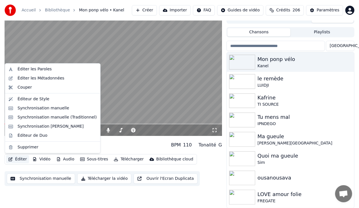
click at [23, 159] on button "Éditer" at bounding box center [17, 159] width 23 height 8
click at [48, 106] on div "Synchronisation manuelle" at bounding box center [44, 108] width 52 height 6
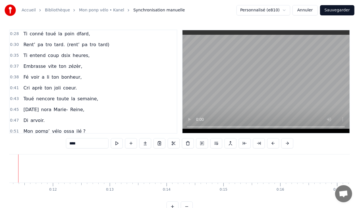
scroll to position [0, 619]
click at [78, 96] on span "semaine," at bounding box center [88, 98] width 22 height 7
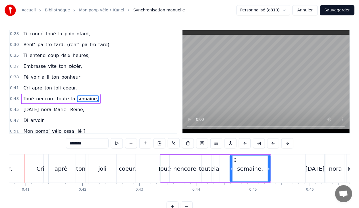
scroll to position [0, 2301]
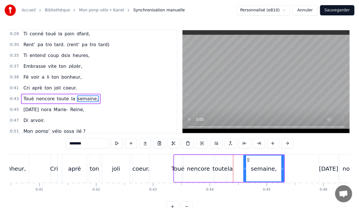
click at [201, 168] on div "nencore" at bounding box center [198, 168] width 23 height 9
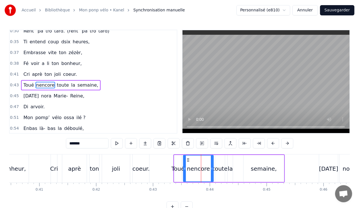
scroll to position [49, 0]
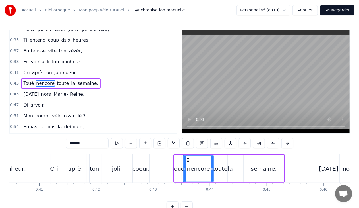
click at [92, 144] on input "*******" at bounding box center [87, 143] width 43 height 10
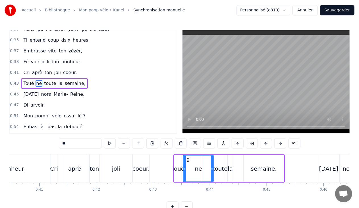
type input "*"
type input "******"
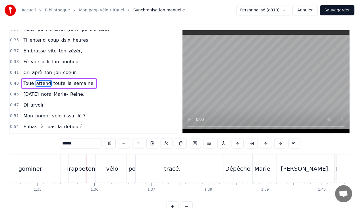
scroll to position [0, 5383]
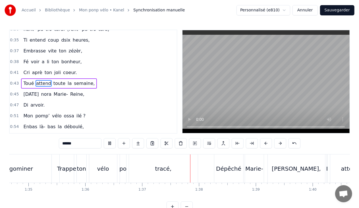
click at [332, 10] on button "Sauvegarder" at bounding box center [337, 10] width 34 height 10
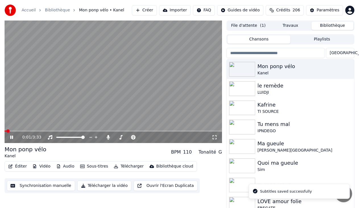
click at [214, 137] on icon at bounding box center [215, 137] width 6 height 5
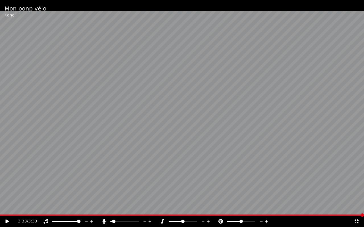
click at [356, 207] on icon at bounding box center [357, 221] width 6 height 5
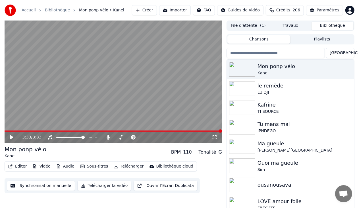
click at [93, 185] on button "Télécharger la vidéo" at bounding box center [104, 185] width 54 height 10
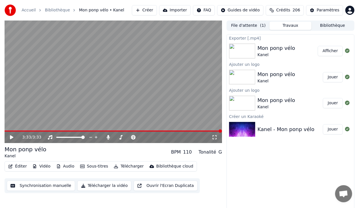
click at [325, 49] on button "Afficher" at bounding box center [330, 51] width 25 height 10
